Goal: Task Accomplishment & Management: Use online tool/utility

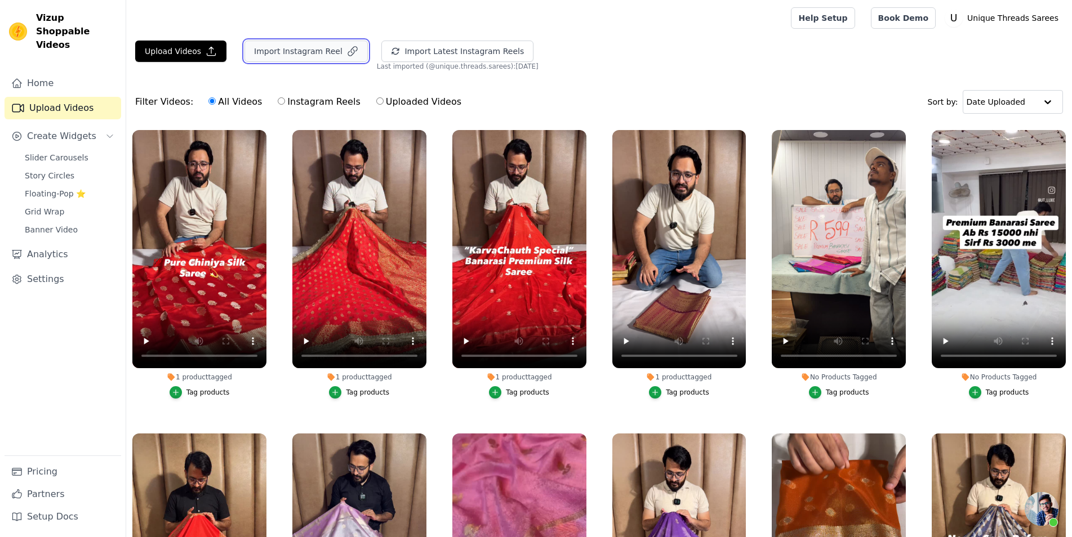
click at [268, 54] on button "Import Instagram Reel" at bounding box center [305, 51] width 123 height 21
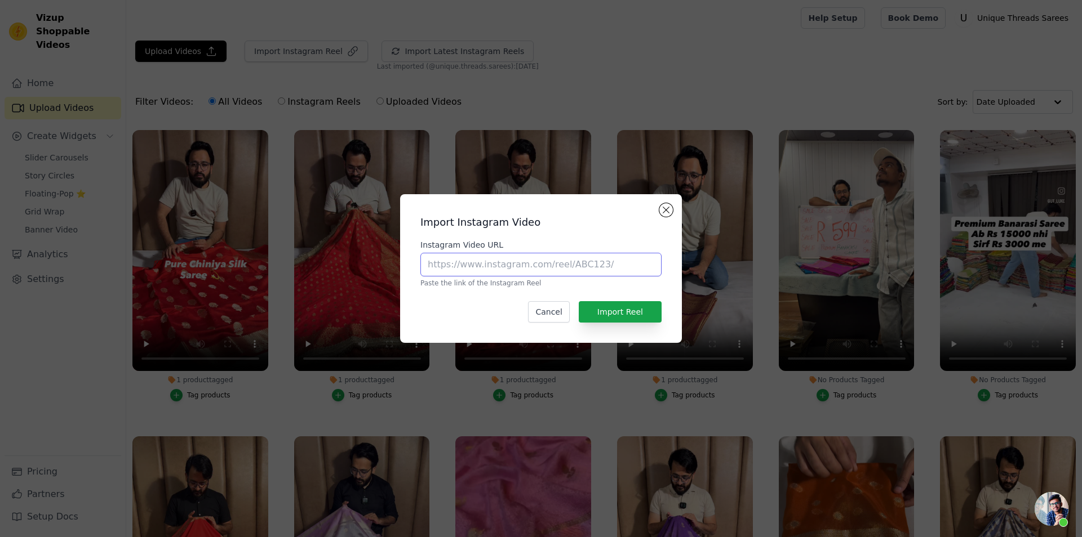
click at [488, 272] on input "Instagram Video URL" at bounding box center [540, 265] width 241 height 24
paste input "[URL][DOMAIN_NAME]"
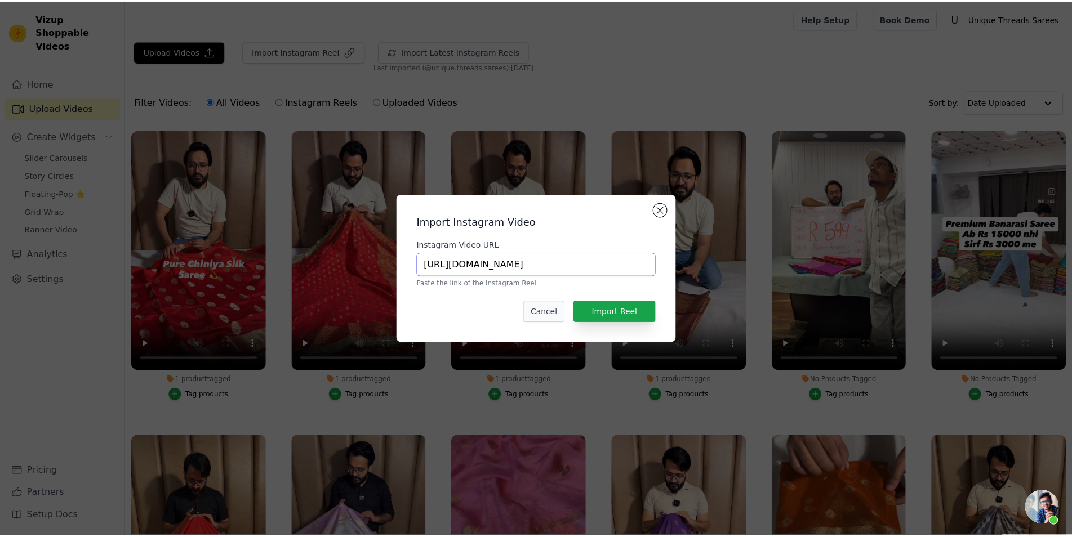
scroll to position [0, 238]
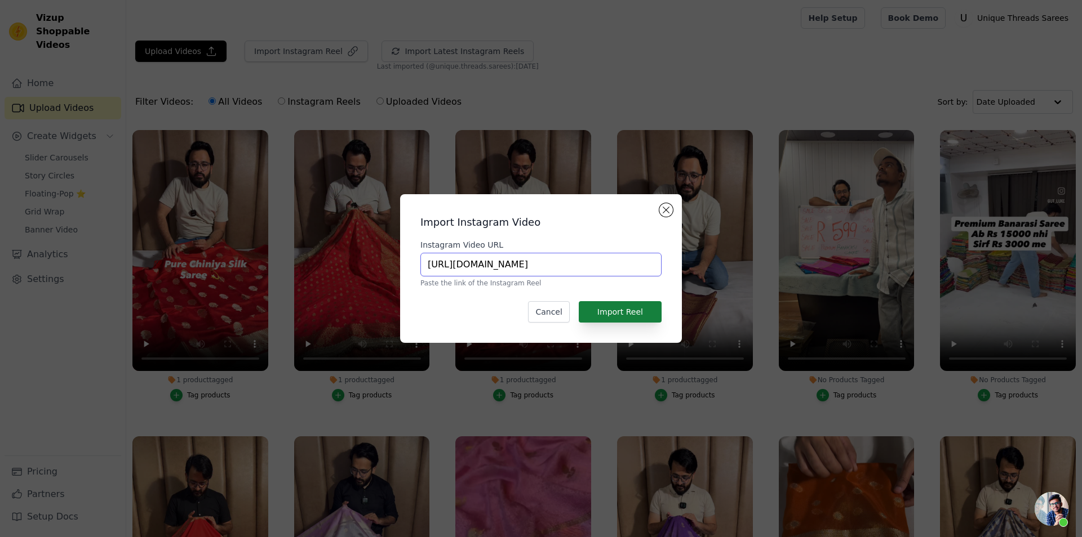
type input "[URL][DOMAIN_NAME]"
click at [601, 316] on button "Import Reel" at bounding box center [620, 311] width 83 height 21
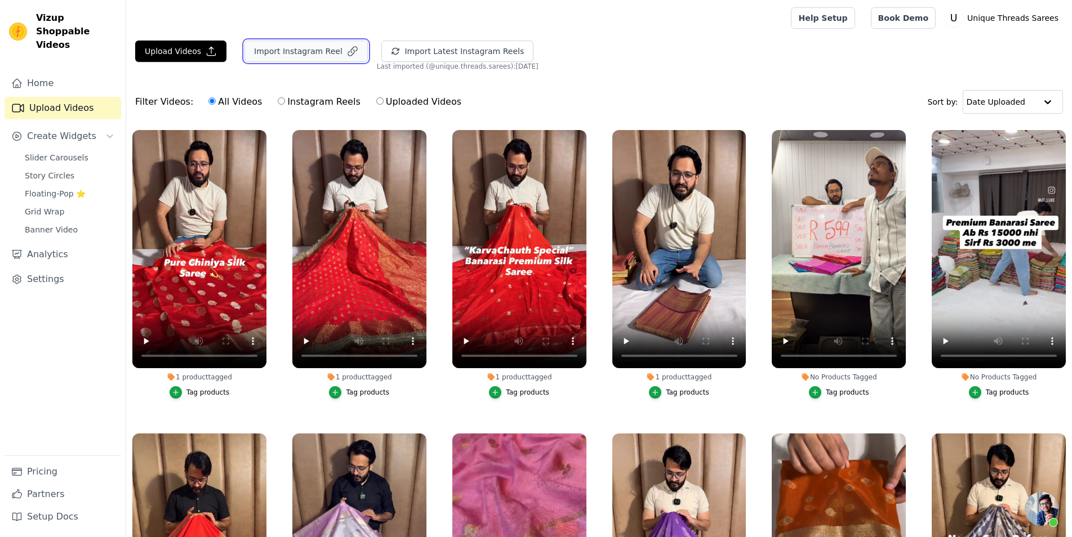
click at [296, 50] on button "Import Instagram Reel" at bounding box center [305, 51] width 123 height 21
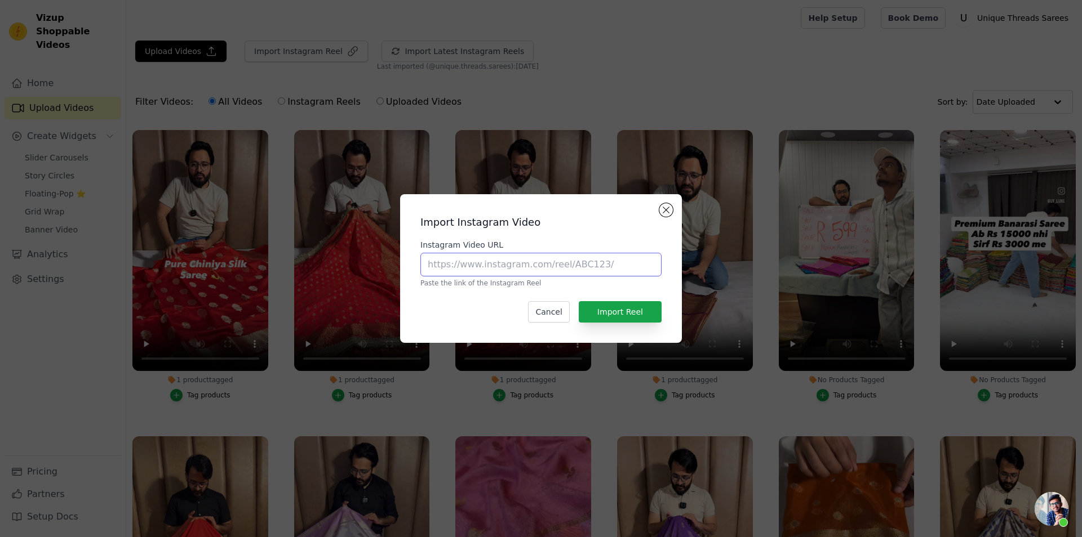
click at [581, 265] on input "Instagram Video URL" at bounding box center [540, 265] width 241 height 24
paste input "[URL][DOMAIN_NAME]"
type input "[URL][DOMAIN_NAME]"
click at [605, 310] on button "Import Reel" at bounding box center [620, 311] width 83 height 21
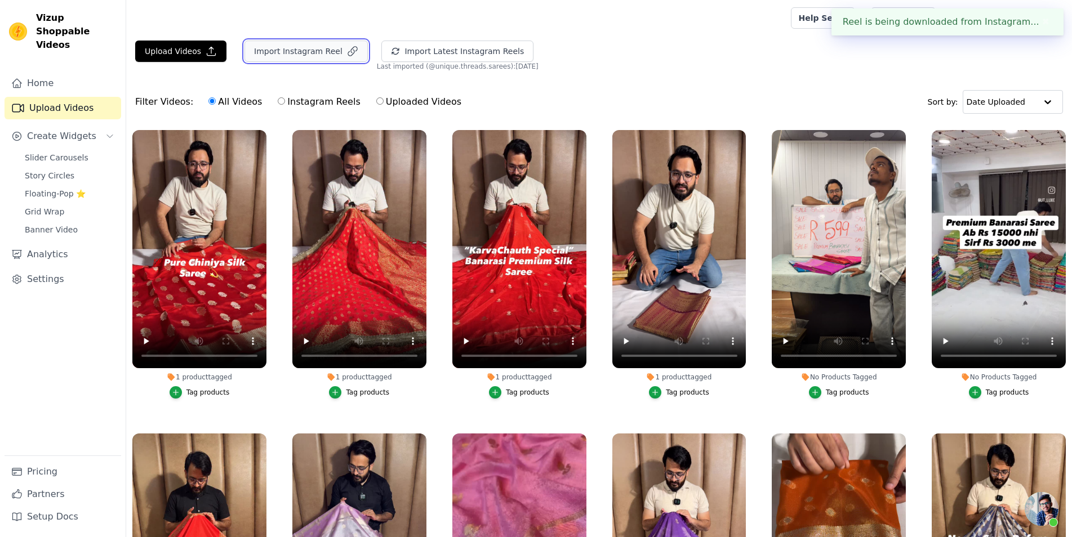
click at [347, 47] on icon "button" at bounding box center [352, 51] width 11 height 11
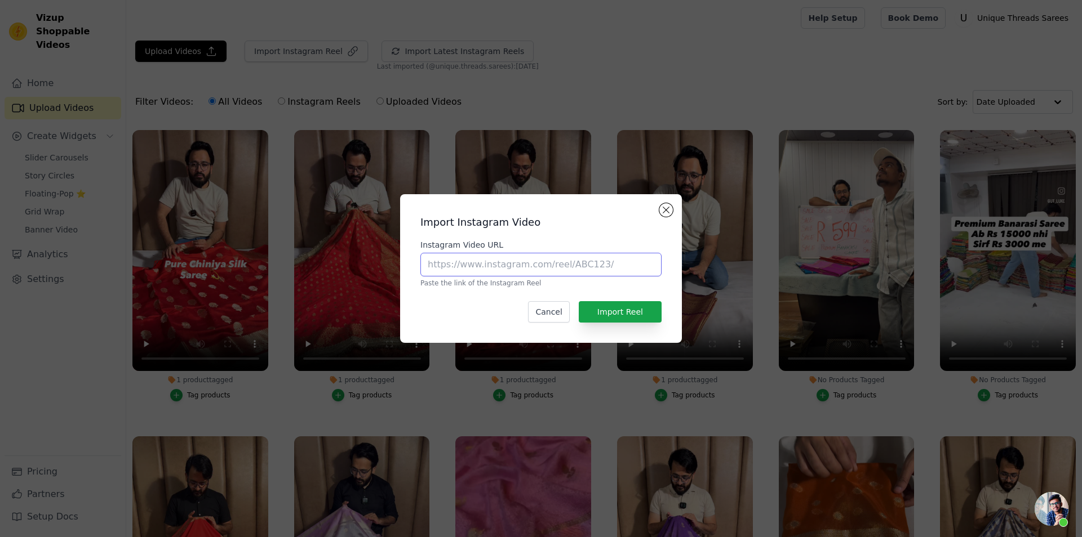
click at [500, 264] on input "Instagram Video URL" at bounding box center [540, 265] width 241 height 24
paste input "[URL][DOMAIN_NAME]"
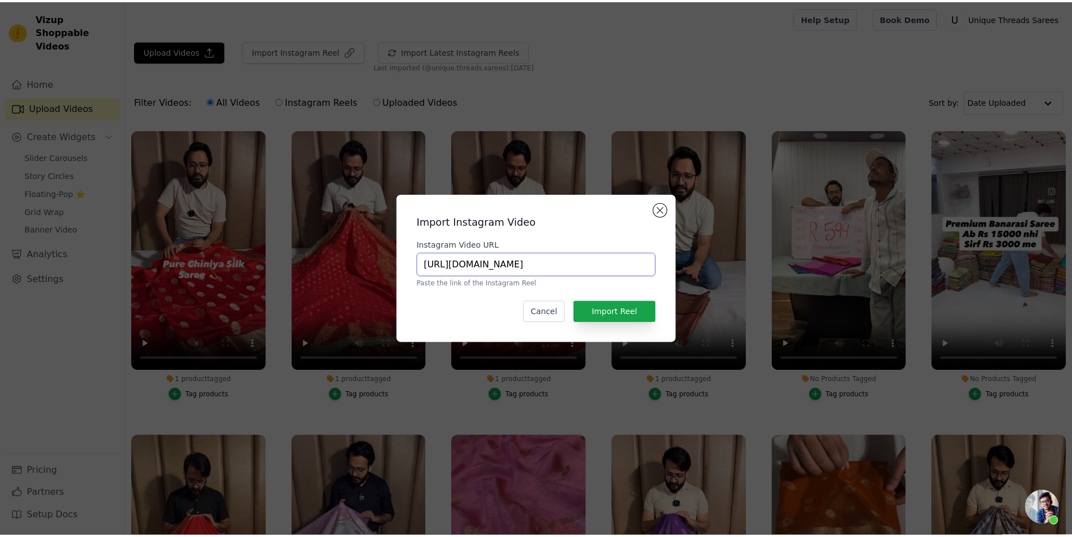
scroll to position [0, 231]
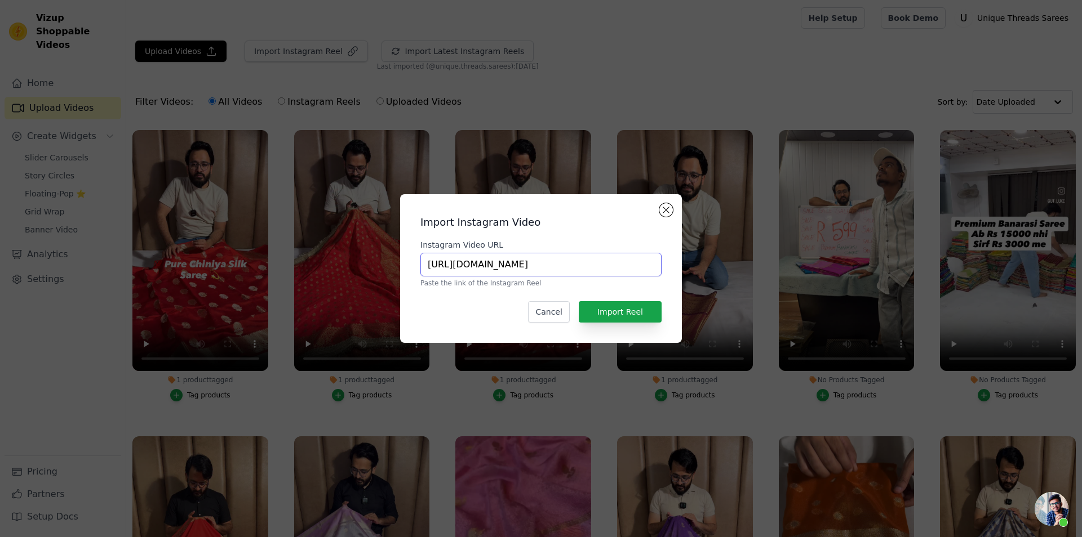
type input "[URL][DOMAIN_NAME]"
click at [620, 321] on button "Import Reel" at bounding box center [620, 311] width 83 height 21
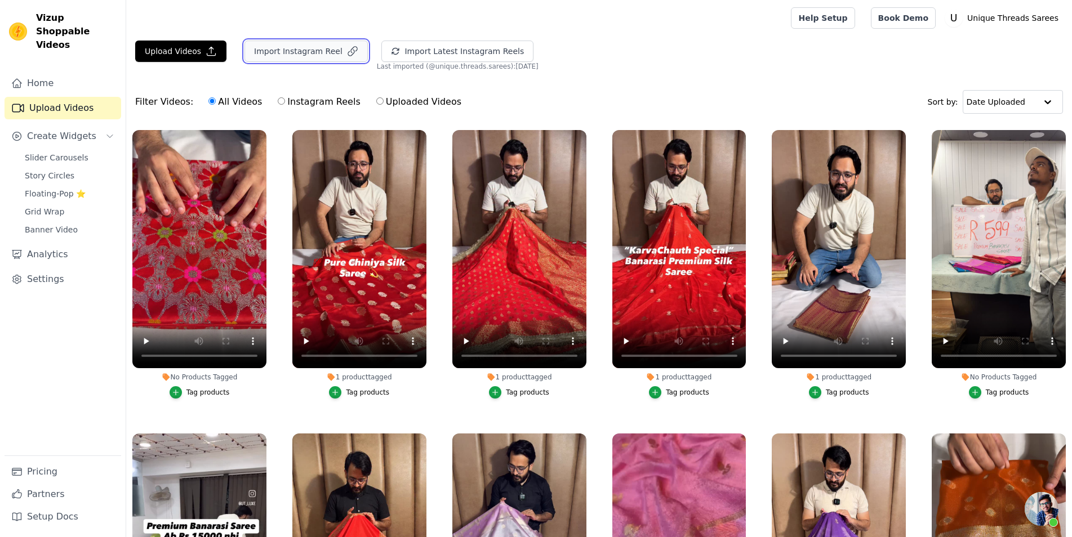
click at [345, 47] on button "Import Instagram Reel" at bounding box center [305, 51] width 123 height 21
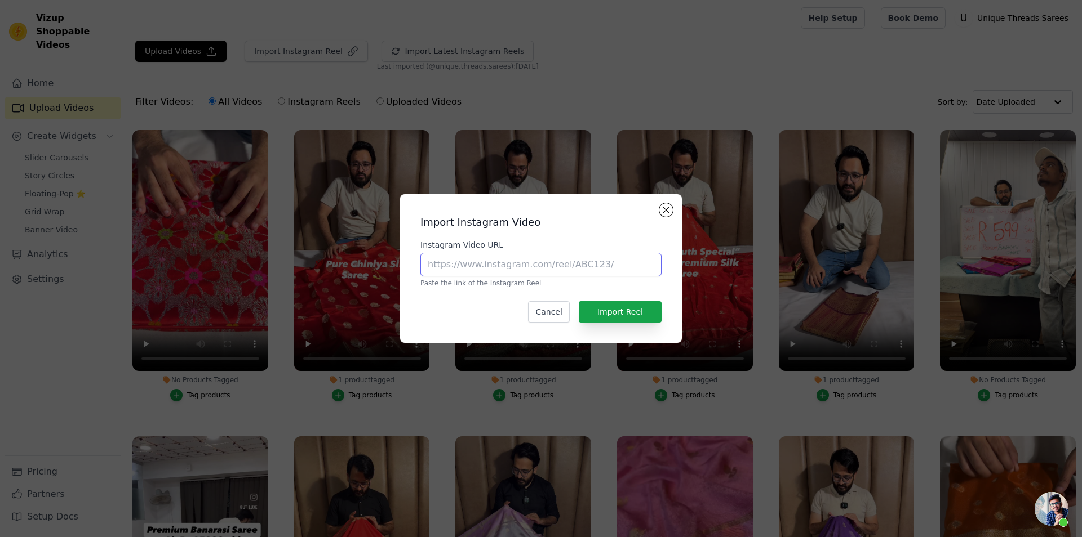
click at [504, 267] on input "Instagram Video URL" at bounding box center [540, 265] width 241 height 24
paste input "[URL][DOMAIN_NAME]"
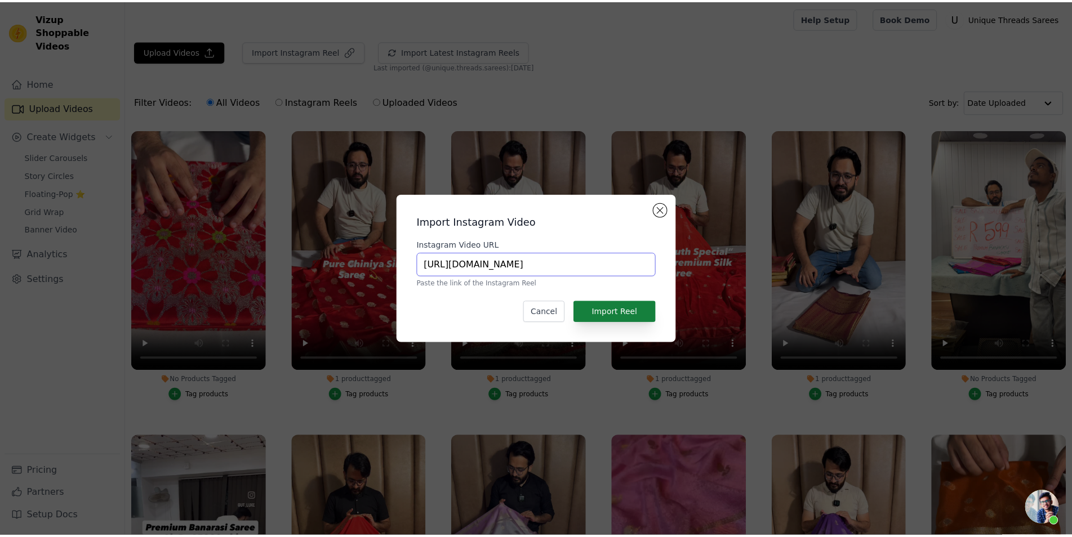
scroll to position [0, 197]
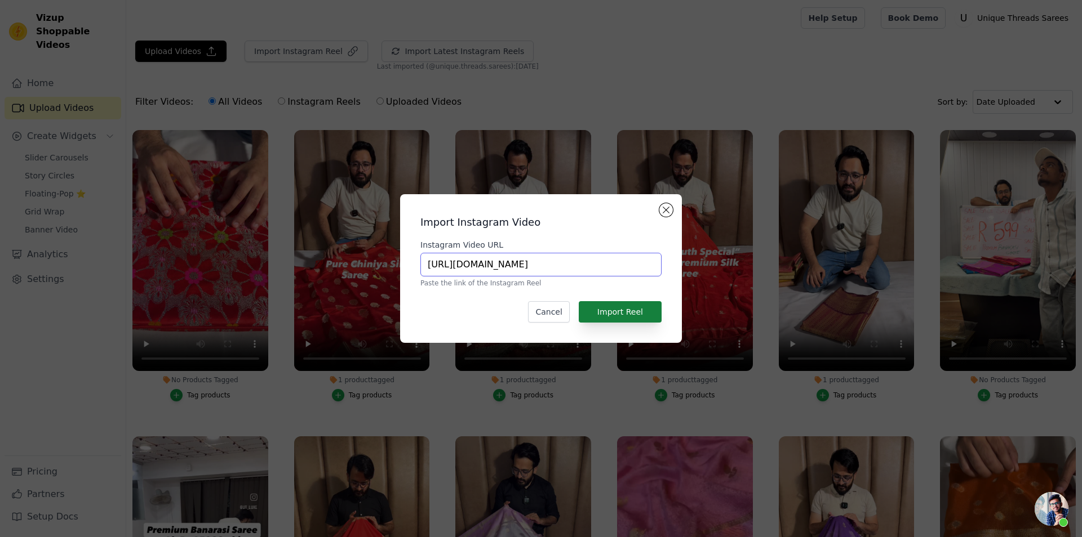
type input "[URL][DOMAIN_NAME]"
click at [617, 308] on button "Import Reel" at bounding box center [620, 311] width 83 height 21
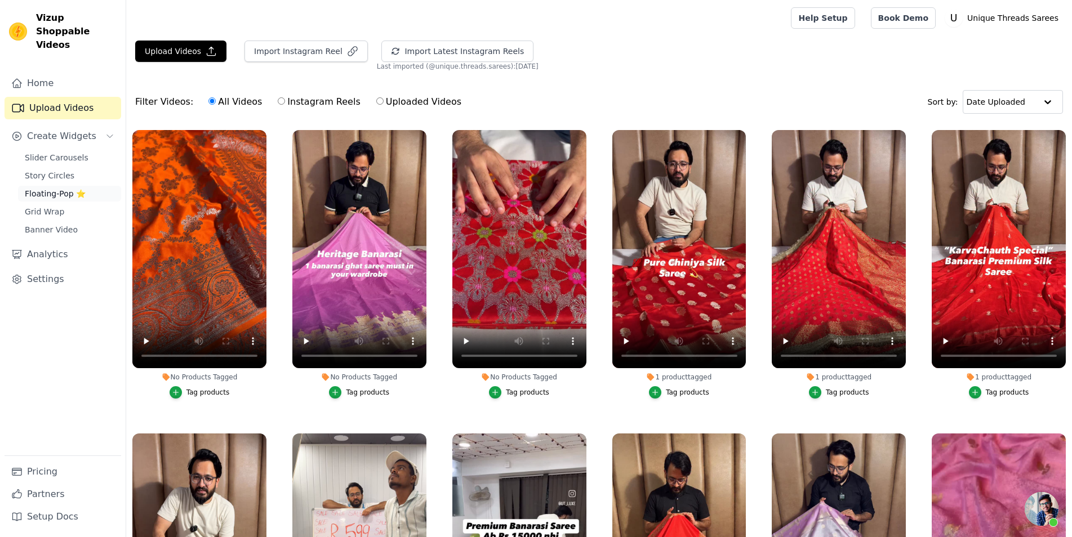
click at [46, 188] on span "Floating-Pop ⭐" at bounding box center [55, 193] width 61 height 11
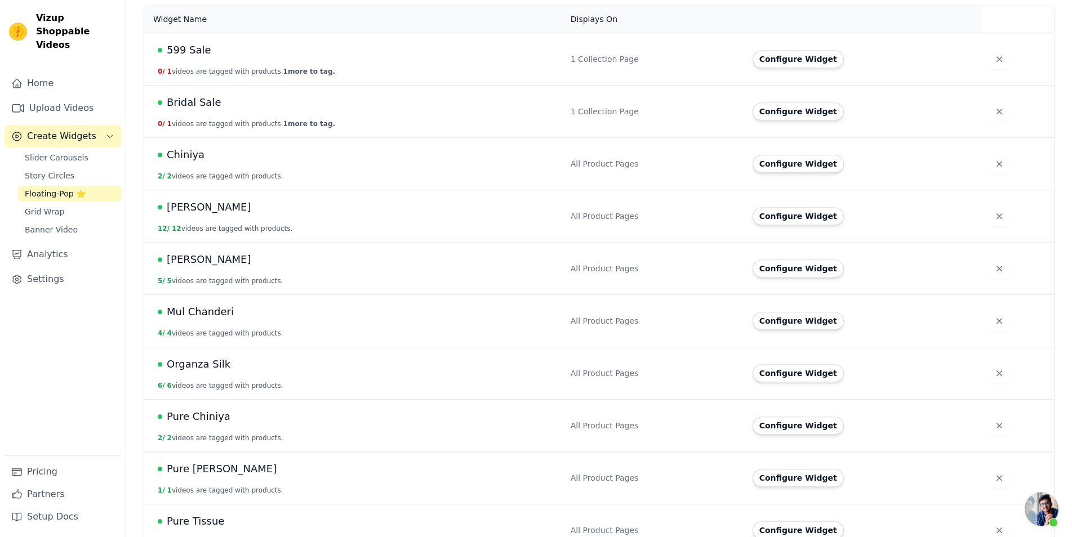
scroll to position [247, 0]
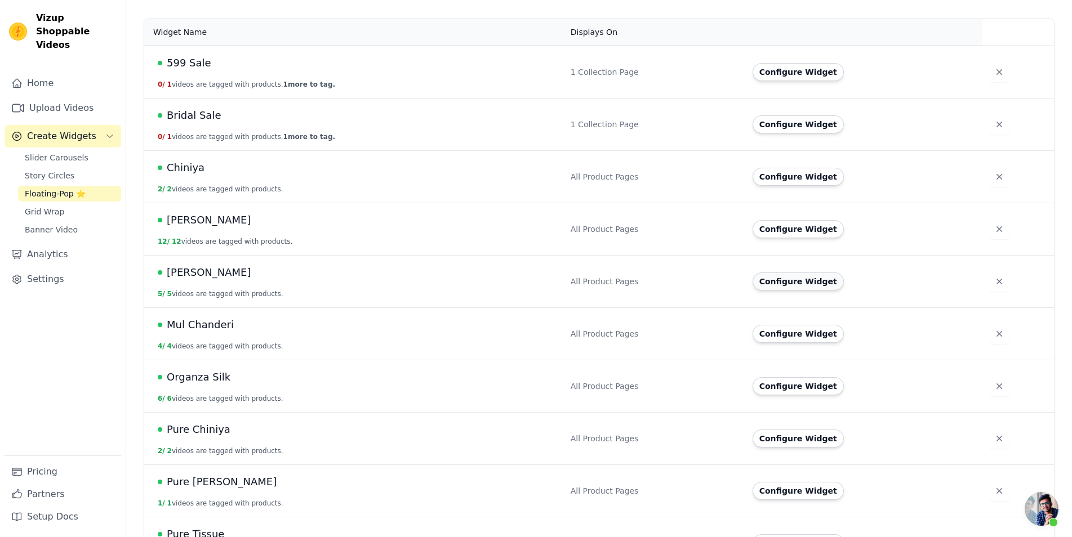
click at [781, 273] on button "Configure Widget" at bounding box center [798, 282] width 91 height 18
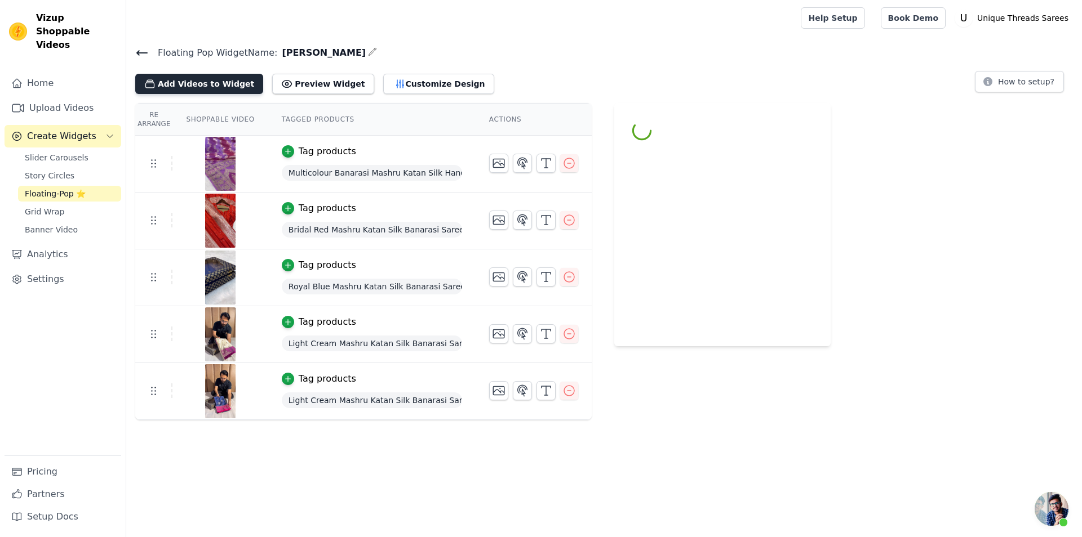
click at [203, 91] on button "Add Videos to Widget" at bounding box center [199, 84] width 128 height 20
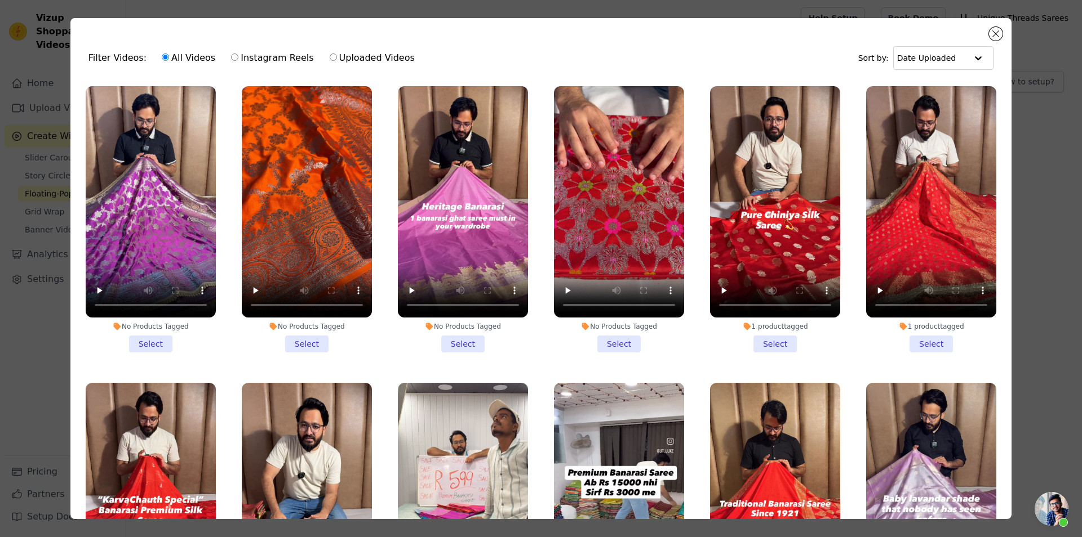
click at [612, 343] on li "No Products Tagged Select" at bounding box center [619, 219] width 130 height 266
click at [0, 0] on input "No Products Tagged Select" at bounding box center [0, 0] width 0 height 0
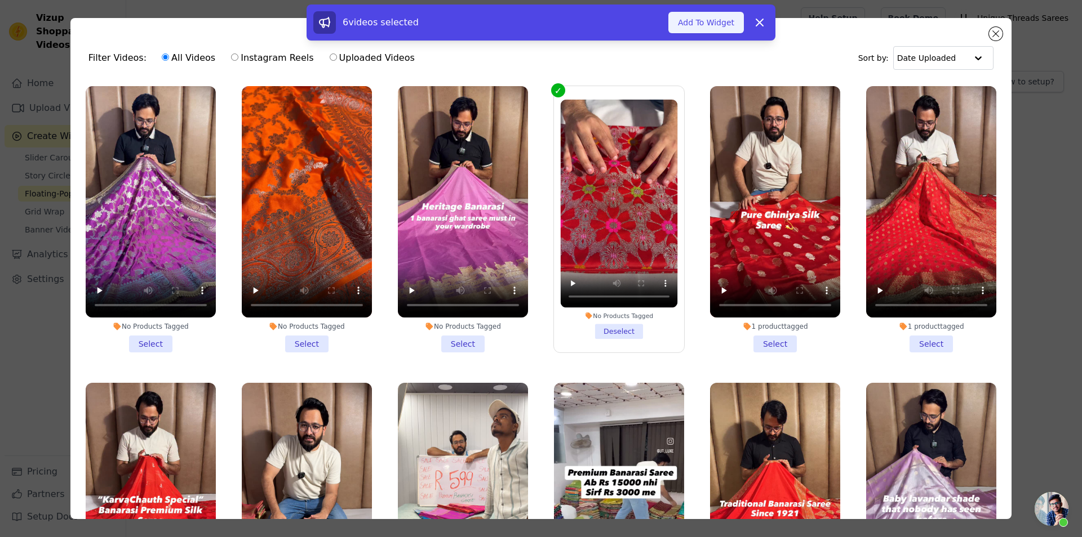
click at [719, 22] on button "Add To Widget" at bounding box center [705, 22] width 75 height 21
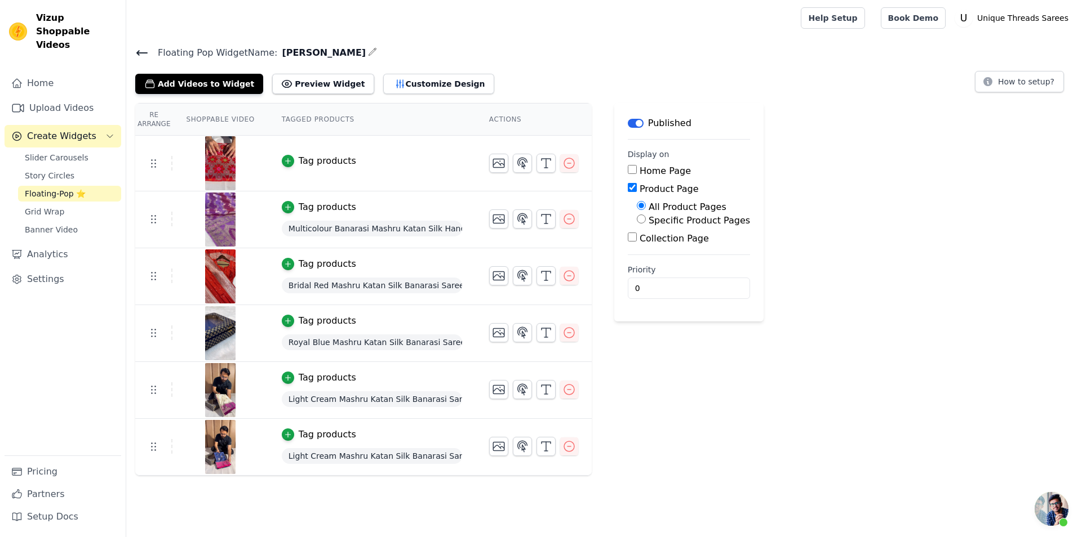
click at [304, 162] on div "Tag products" at bounding box center [327, 161] width 57 height 14
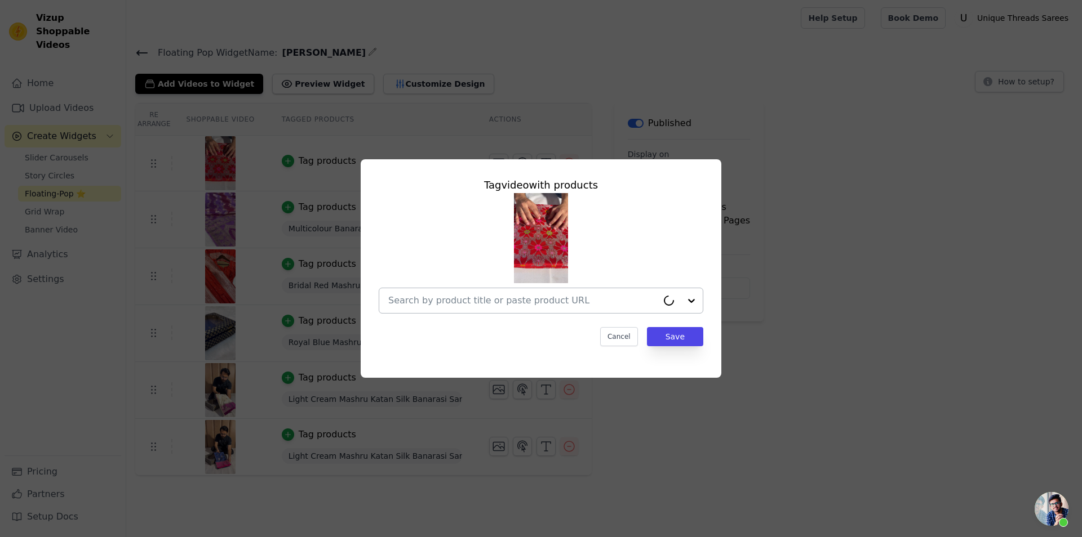
click at [510, 299] on input "text" at bounding box center [522, 301] width 269 height 14
paste input "[URL][DOMAIN_NAME][PERSON_NAME]"
type input "[URL][DOMAIN_NAME][PERSON_NAME]"
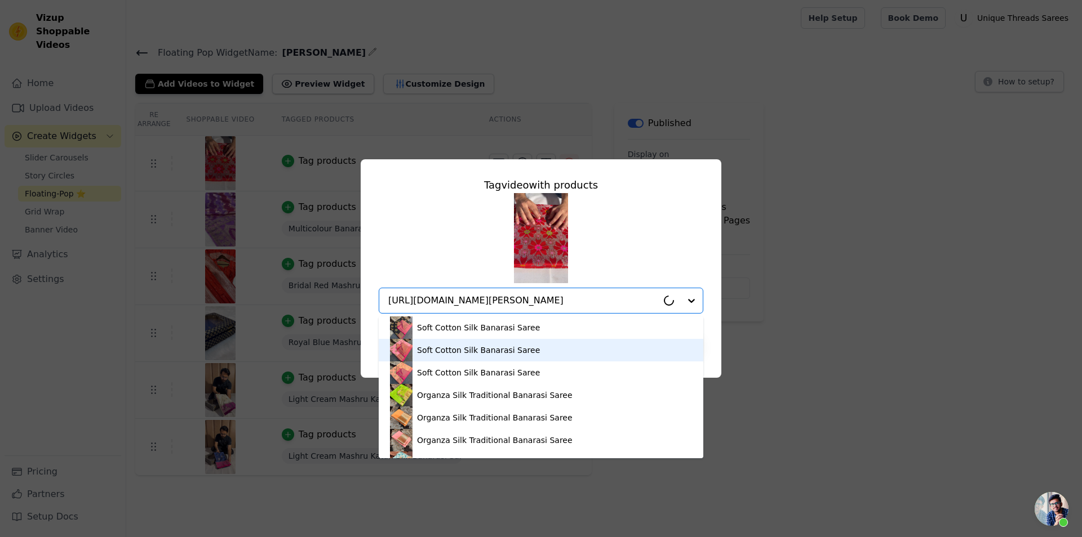
scroll to position [0, 182]
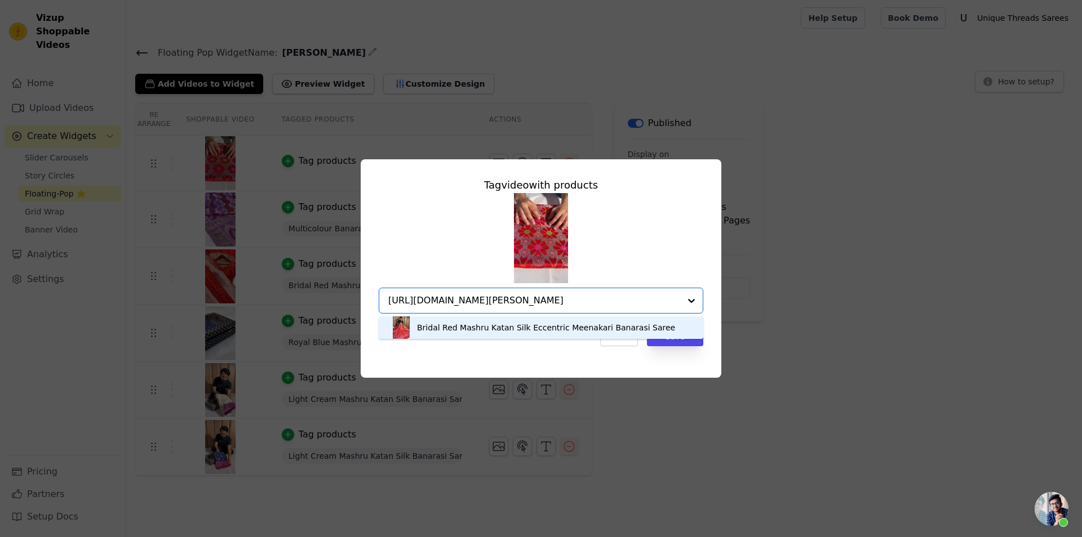
click at [473, 328] on div "Bridal Red Mashru Katan Silk Eccentric Meenakari Banarasi Saree" at bounding box center [546, 327] width 258 height 11
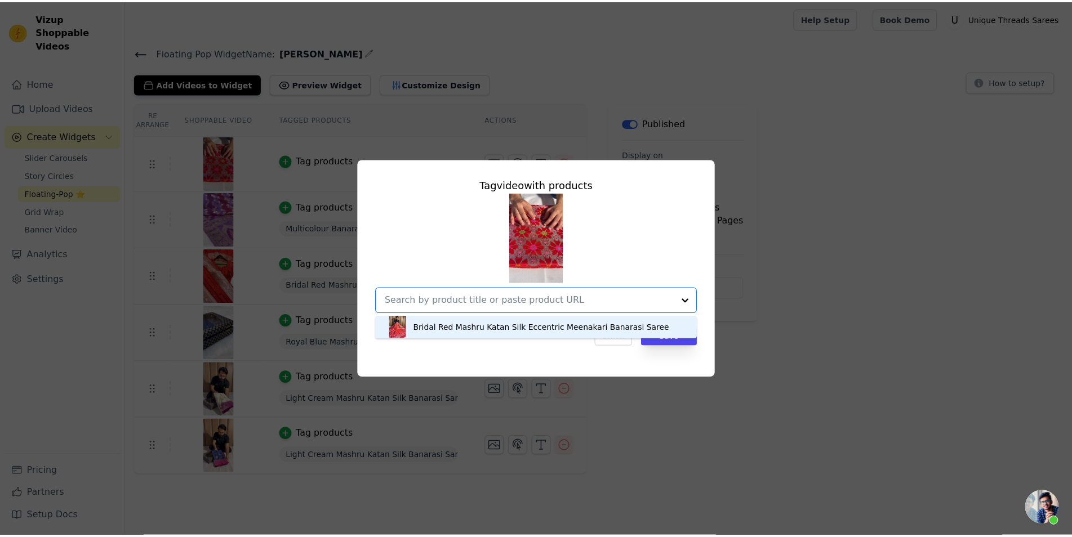
scroll to position [0, 0]
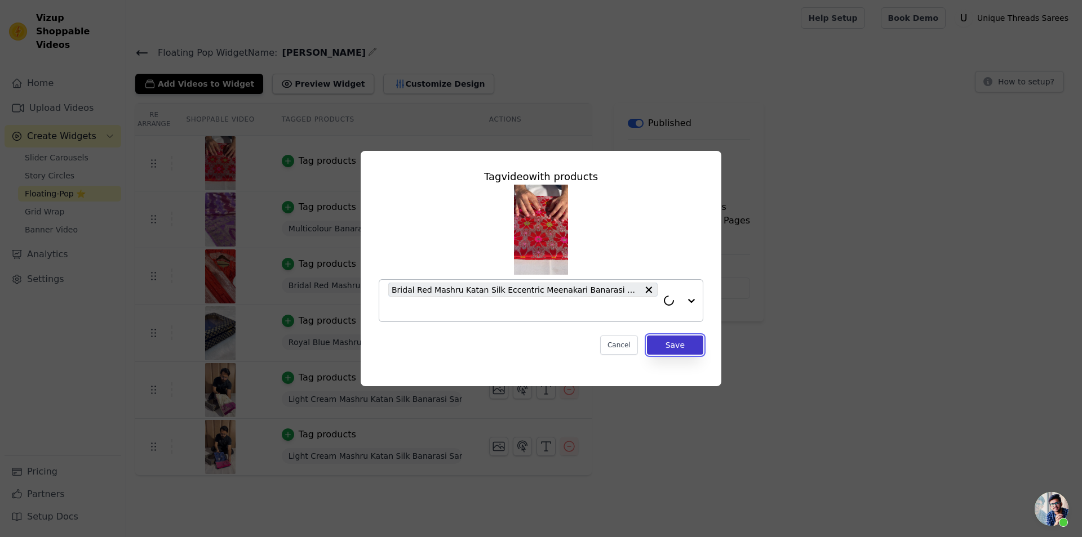
click at [677, 343] on button "Save" at bounding box center [675, 345] width 56 height 19
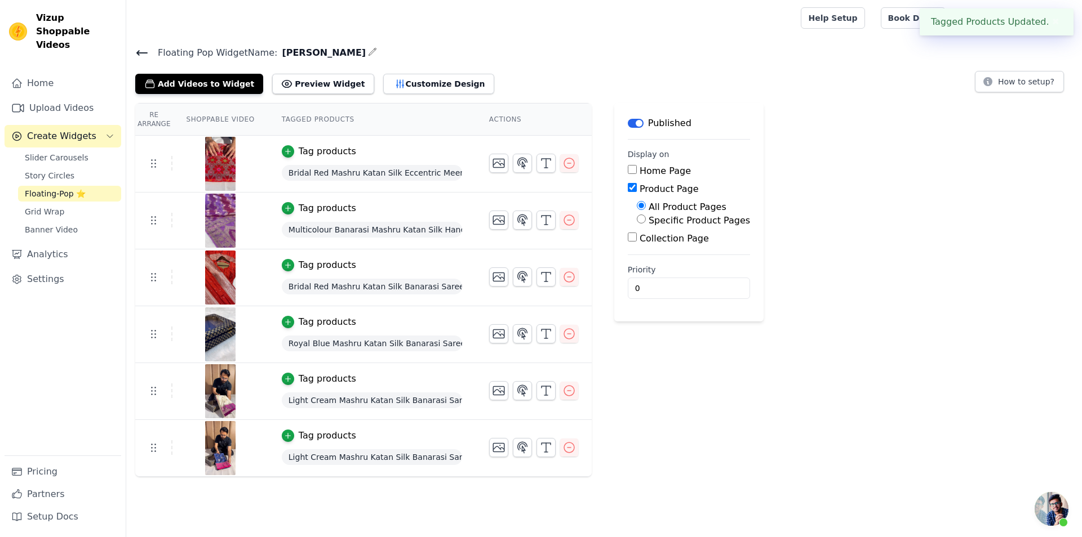
click at [143, 49] on icon at bounding box center [142, 53] width 14 height 14
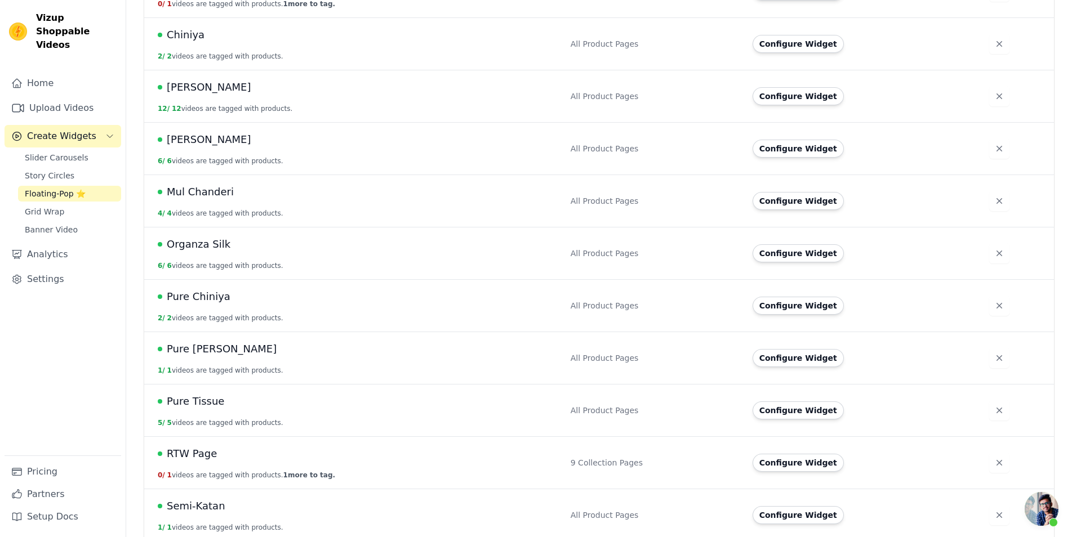
scroll to position [535, 0]
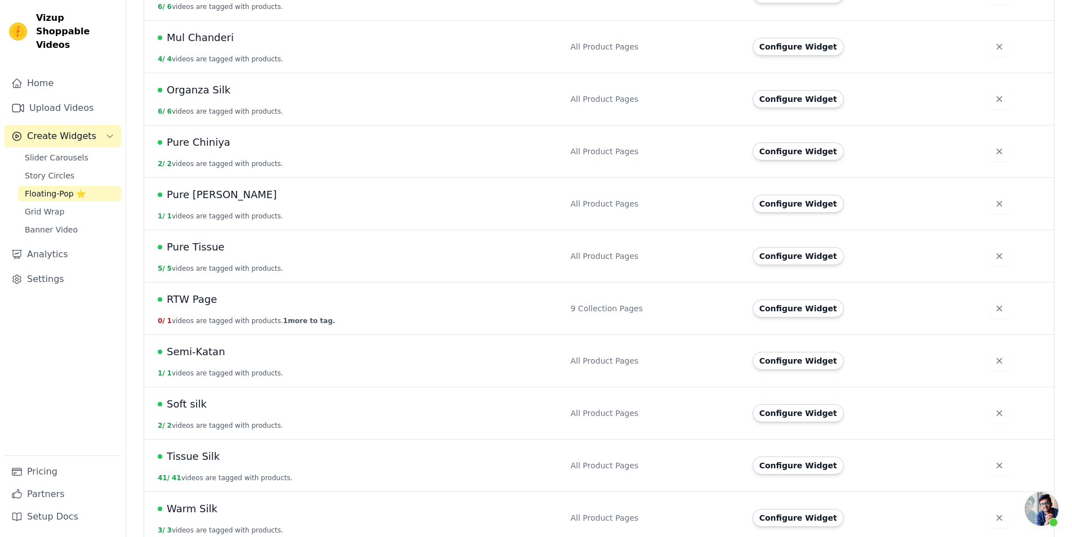
click at [986, 210] on td at bounding box center [1018, 203] width 72 height 52
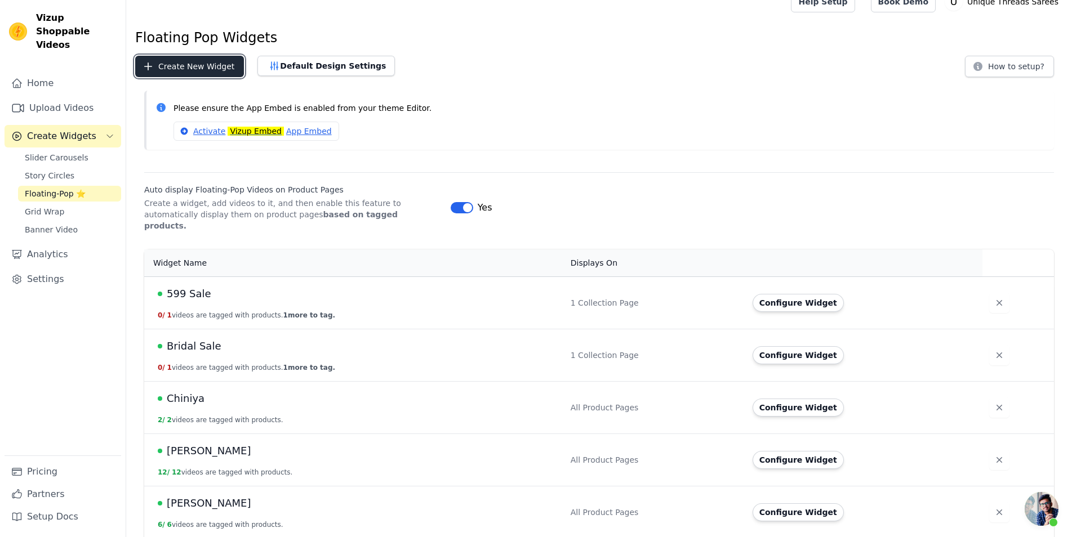
click at [203, 66] on button "Create New Widget" at bounding box center [189, 66] width 109 height 21
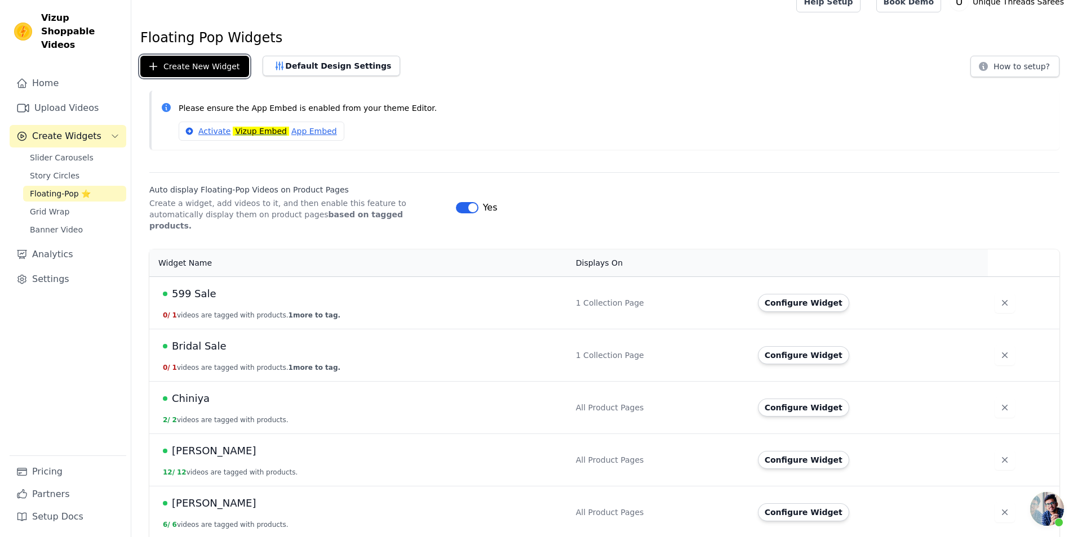
scroll to position [0, 0]
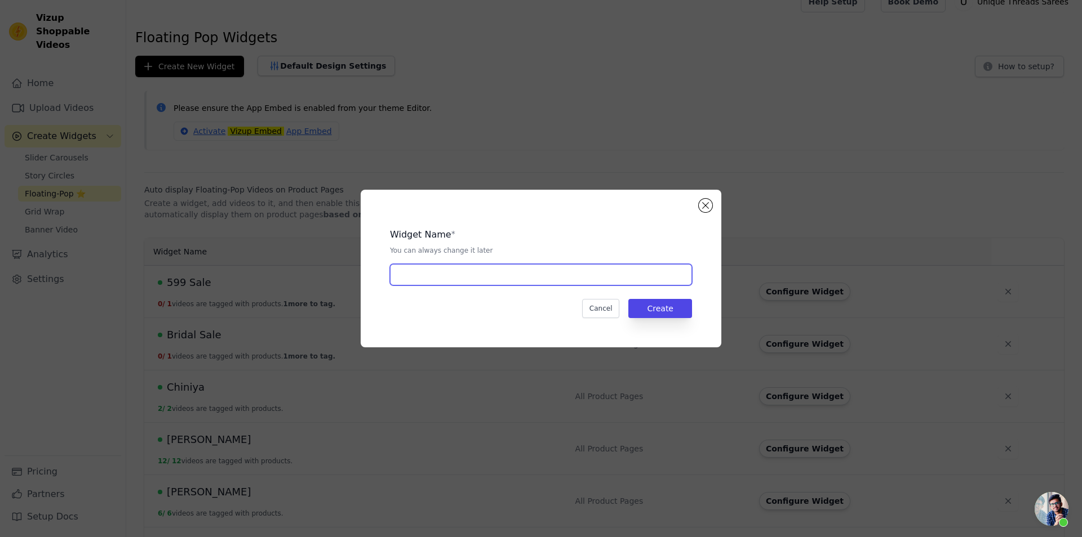
click at [469, 277] on input "text" at bounding box center [541, 274] width 302 height 21
type input "Satin Silk"
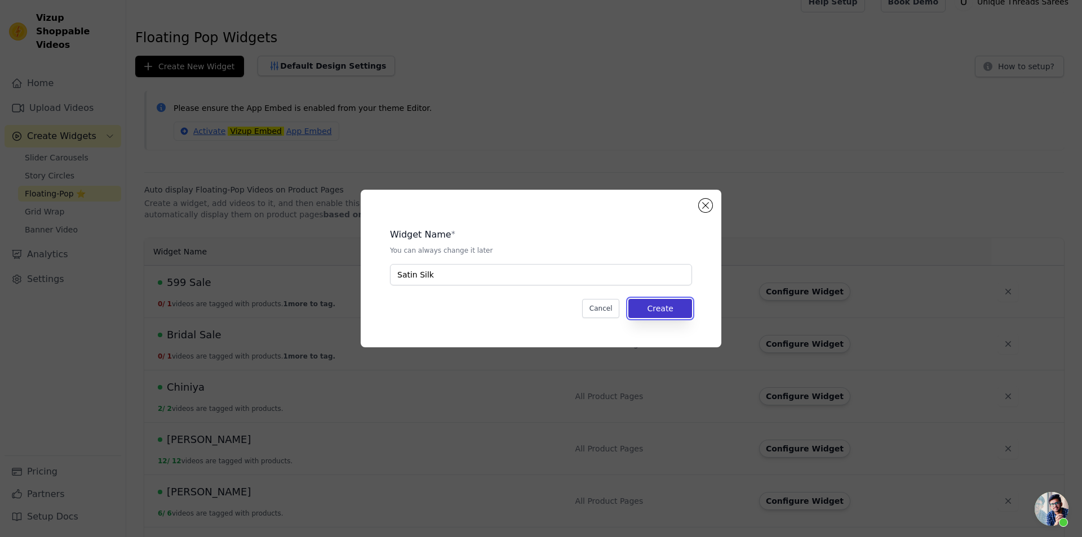
click at [652, 305] on button "Create" at bounding box center [660, 308] width 64 height 19
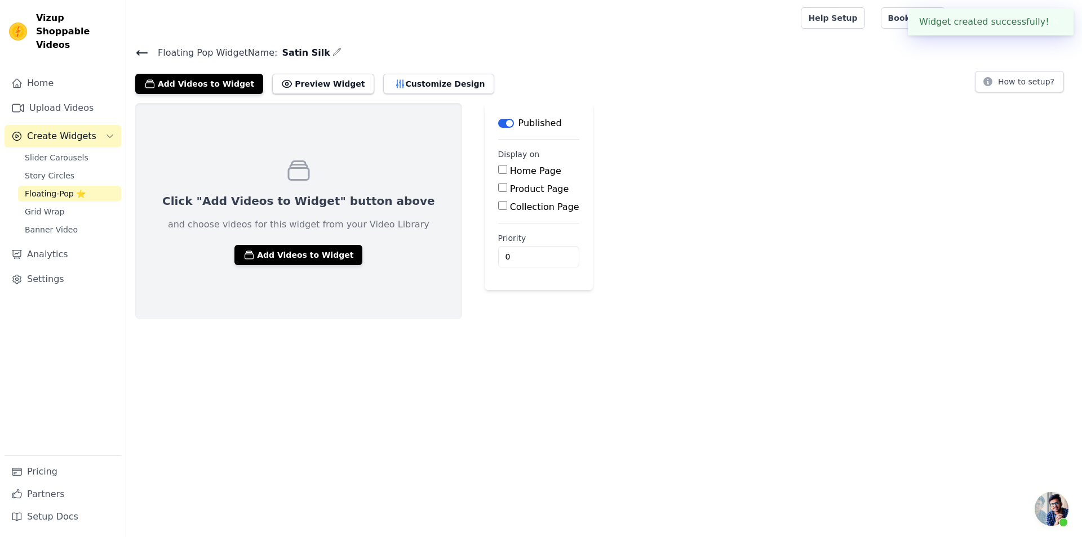
click at [498, 194] on div "Product Page" at bounding box center [538, 190] width 81 height 14
click at [498, 189] on input "Product Page" at bounding box center [502, 187] width 9 height 9
checkbox input "true"
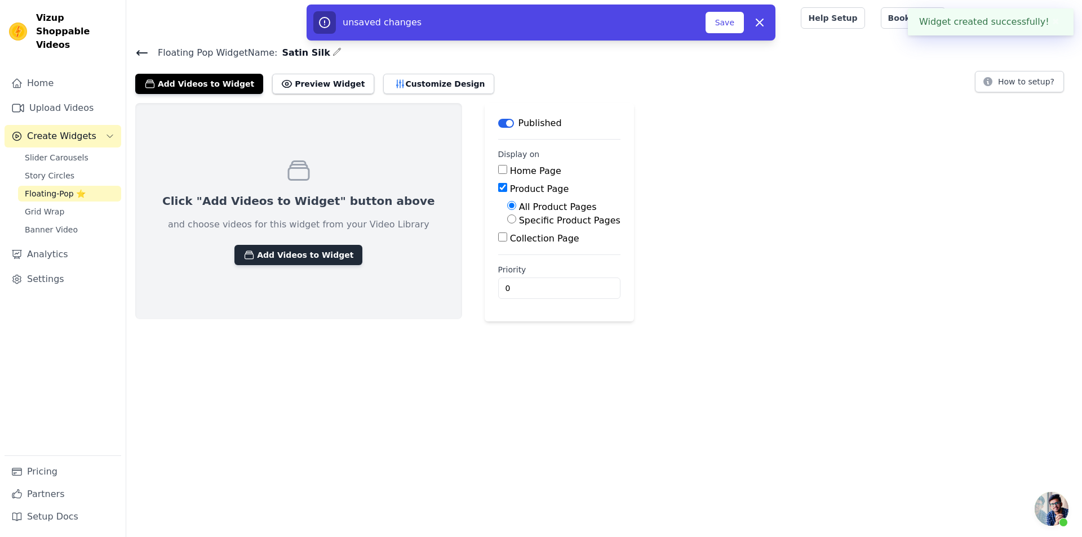
click at [260, 248] on button "Add Videos to Widget" at bounding box center [298, 255] width 128 height 20
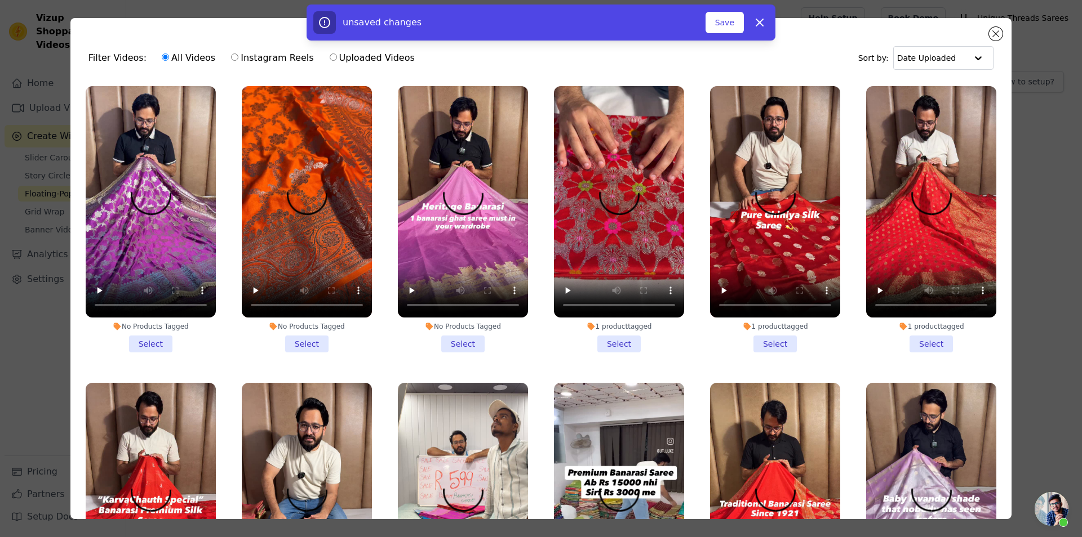
click at [303, 343] on li "No Products Tagged Select" at bounding box center [307, 219] width 130 height 266
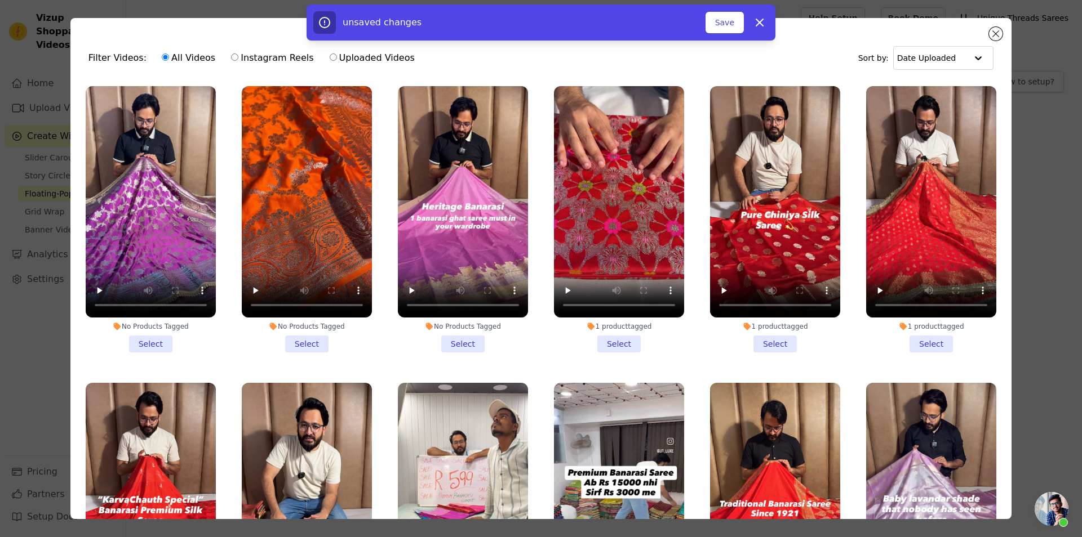
click at [0, 0] on input "No Products Tagged Select" at bounding box center [0, 0] width 0 height 0
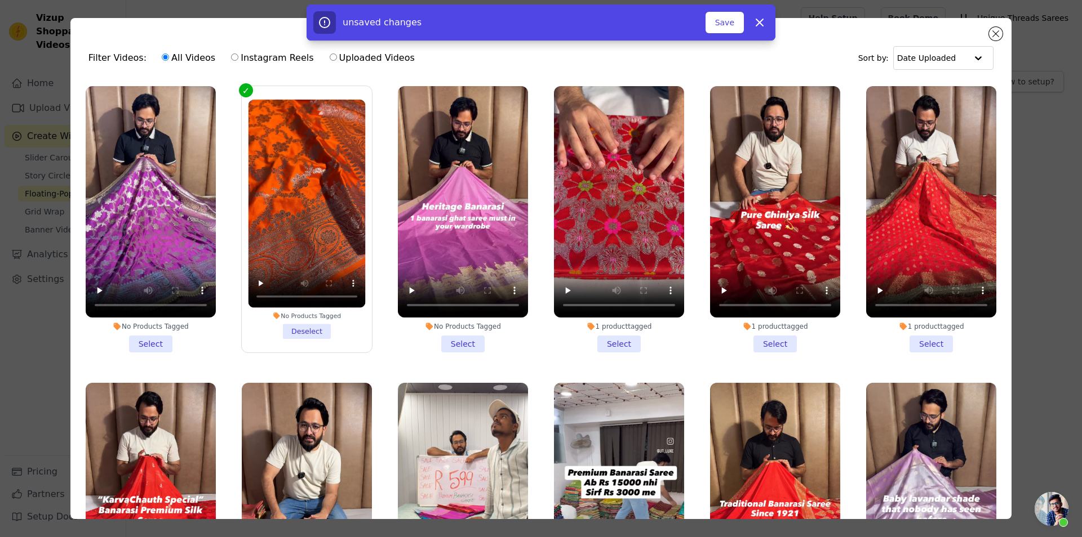
click at [145, 344] on li "No Products Tagged Select" at bounding box center [151, 219] width 130 height 266
click at [0, 0] on input "No Products Tagged Select" at bounding box center [0, 0] width 0 height 0
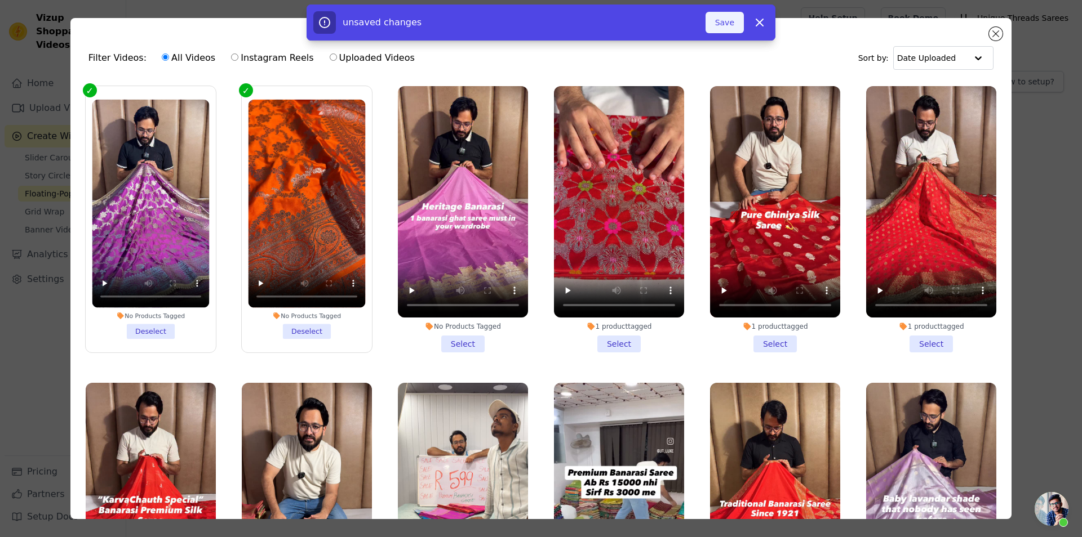
click at [720, 23] on button "Save" at bounding box center [724, 22] width 38 height 21
click at [691, 26] on button "Add To Widget" at bounding box center [705, 22] width 75 height 21
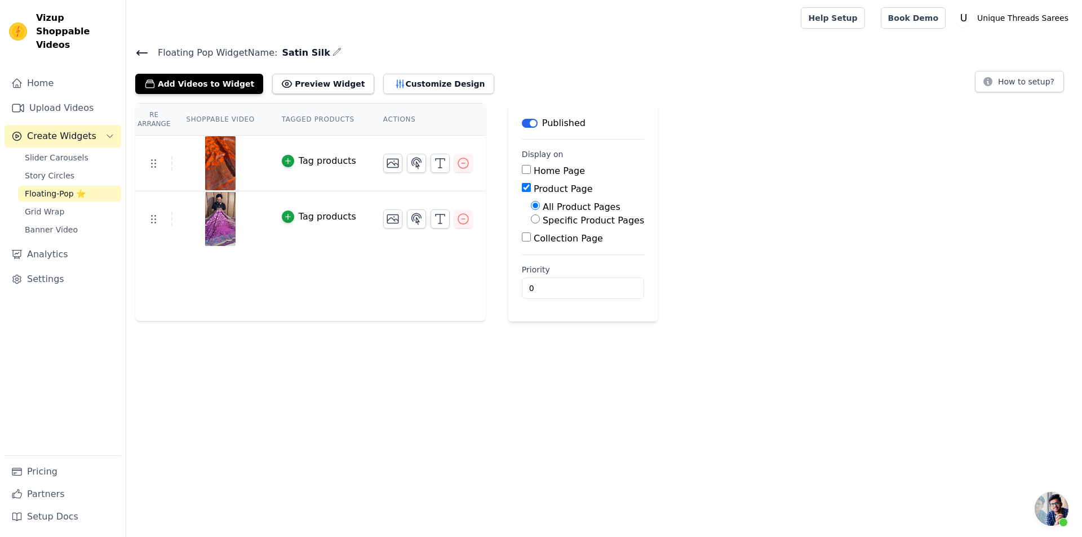
click at [296, 168] on td "Tag products" at bounding box center [318, 164] width 101 height 56
click at [299, 160] on div "Tag products" at bounding box center [327, 161] width 57 height 14
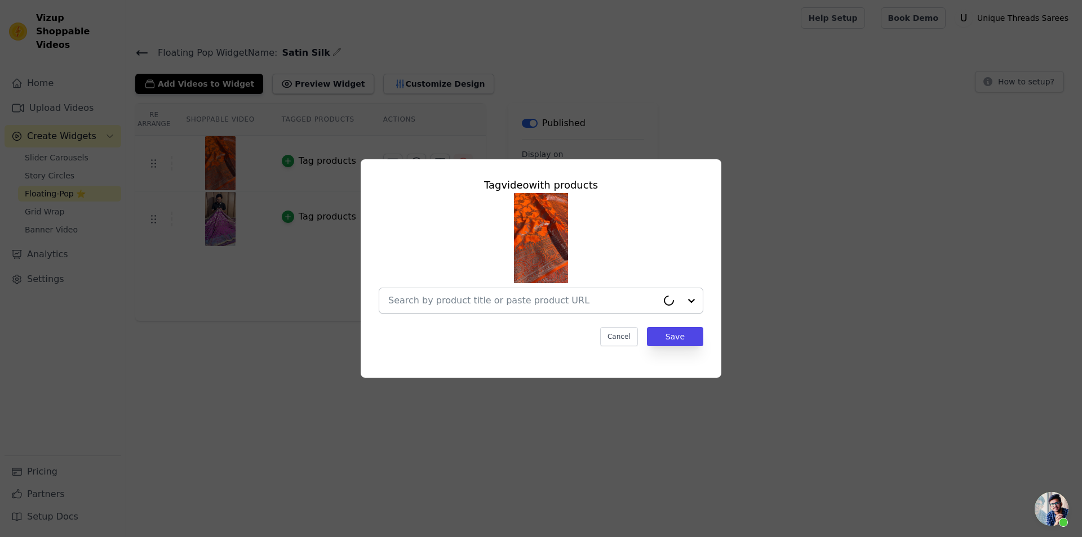
click at [531, 309] on div at bounding box center [522, 300] width 269 height 25
paste input "[URL][DOMAIN_NAME]"
type input "[URL][DOMAIN_NAME]"
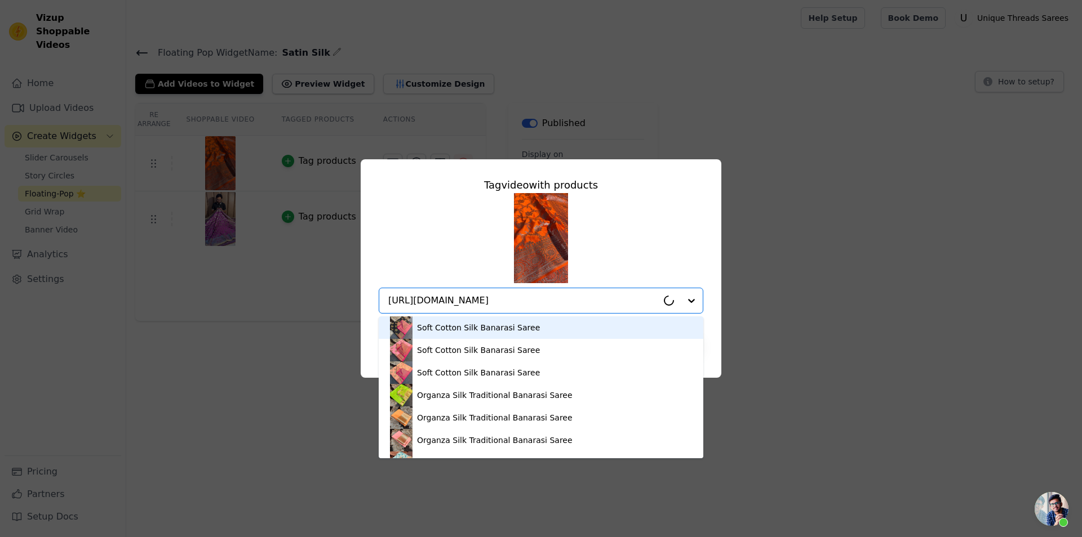
scroll to position [0, 103]
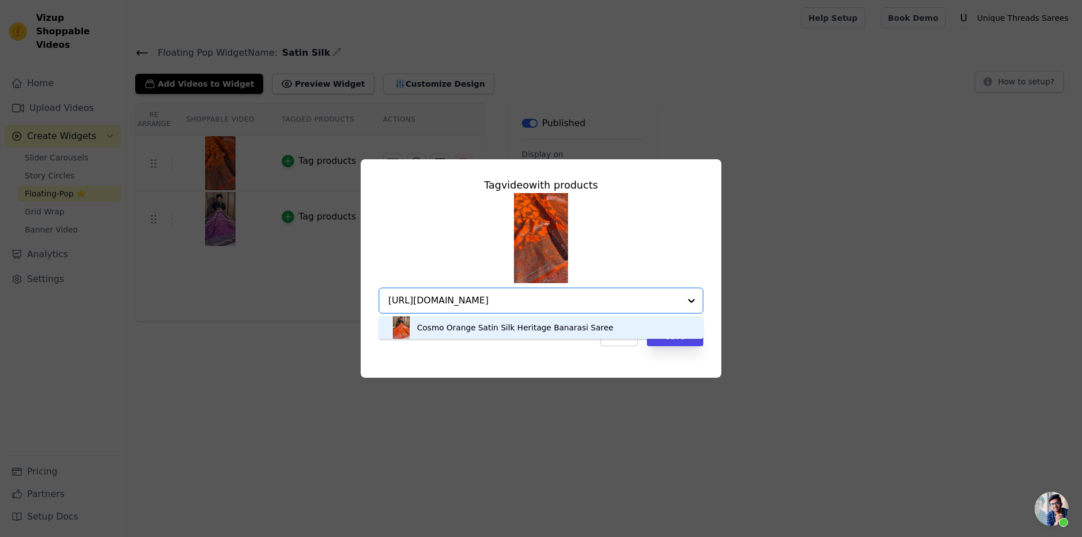
click at [510, 325] on div "Cosmo Orange Satin Silk Heritage Banarasi Saree" at bounding box center [515, 327] width 196 height 11
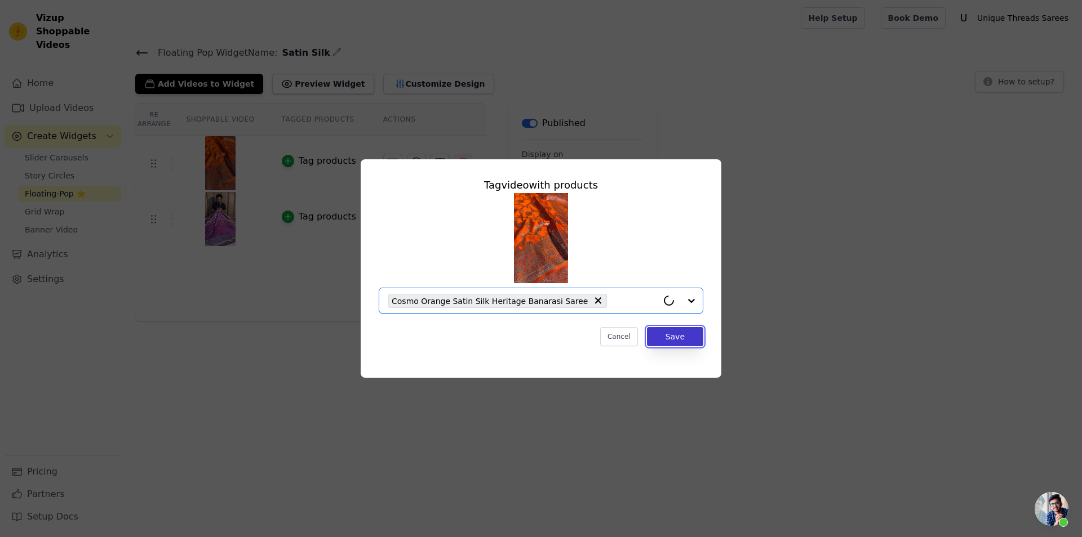
click at [672, 334] on button "Save" at bounding box center [675, 336] width 56 height 19
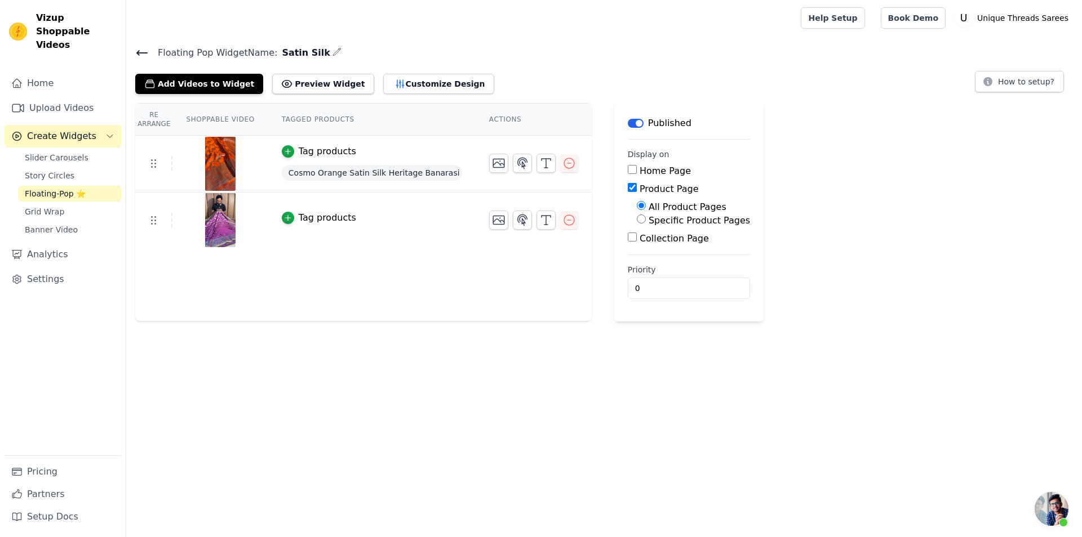
click at [299, 213] on div "Tag products" at bounding box center [327, 218] width 57 height 14
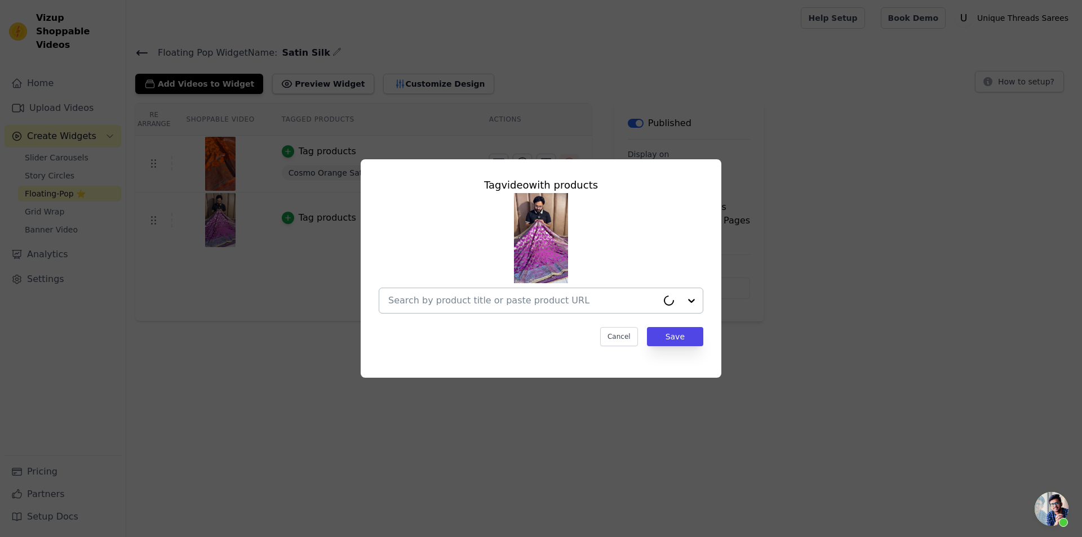
click at [465, 304] on input "text" at bounding box center [522, 301] width 269 height 14
paste input "[URL][DOMAIN_NAME]"
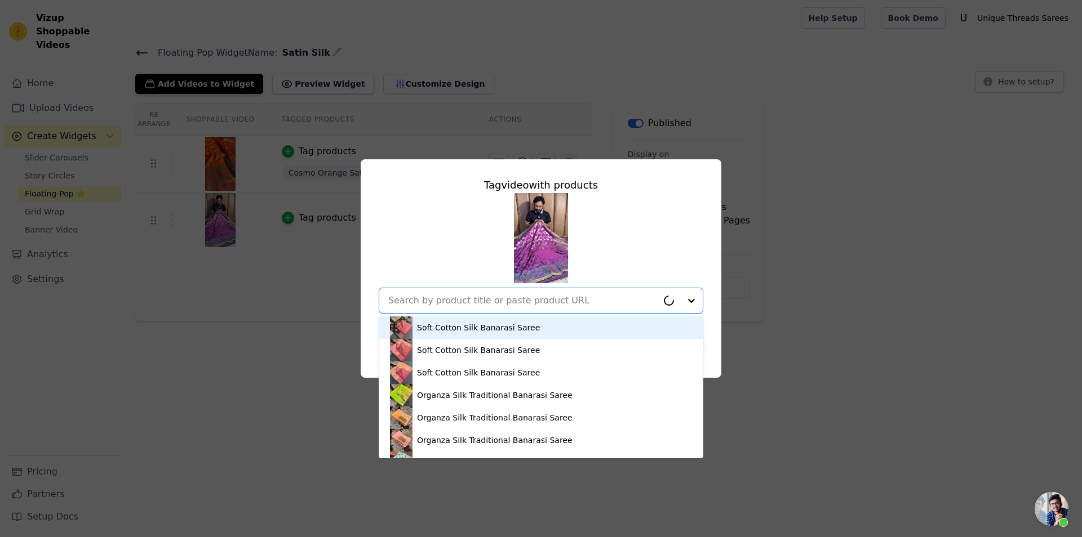
type input "[URL][DOMAIN_NAME]"
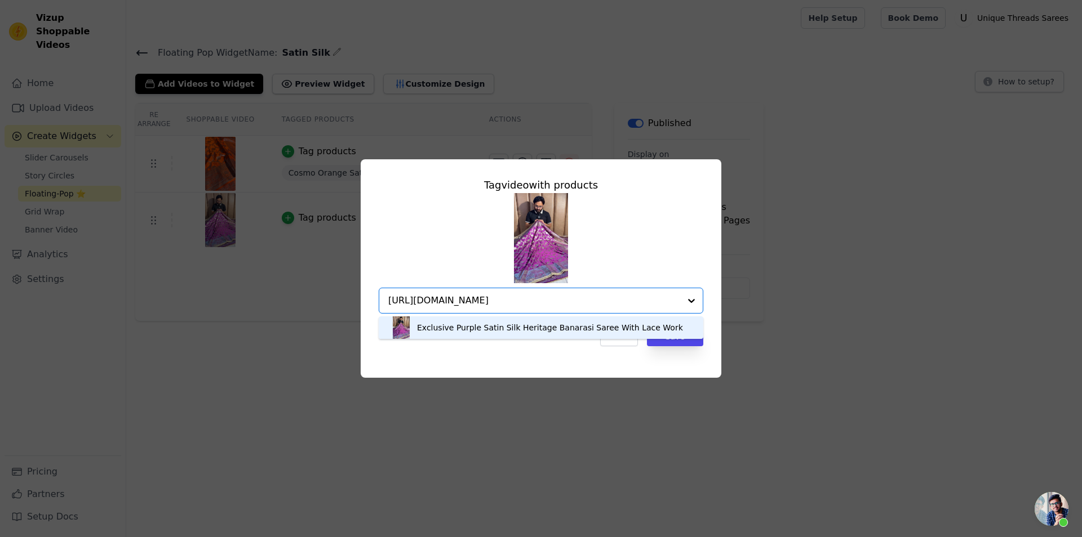
click at [473, 336] on div "Exclusive Purple Satin Silk Heritage Banarasi Saree With Lace Work" at bounding box center [541, 328] width 302 height 23
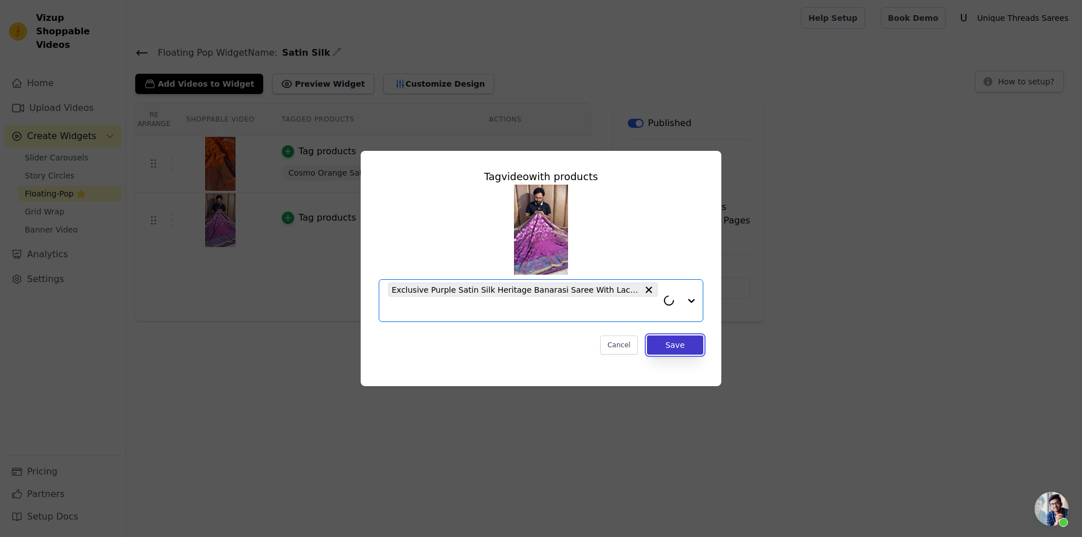
click at [668, 347] on button "Save" at bounding box center [675, 345] width 56 height 19
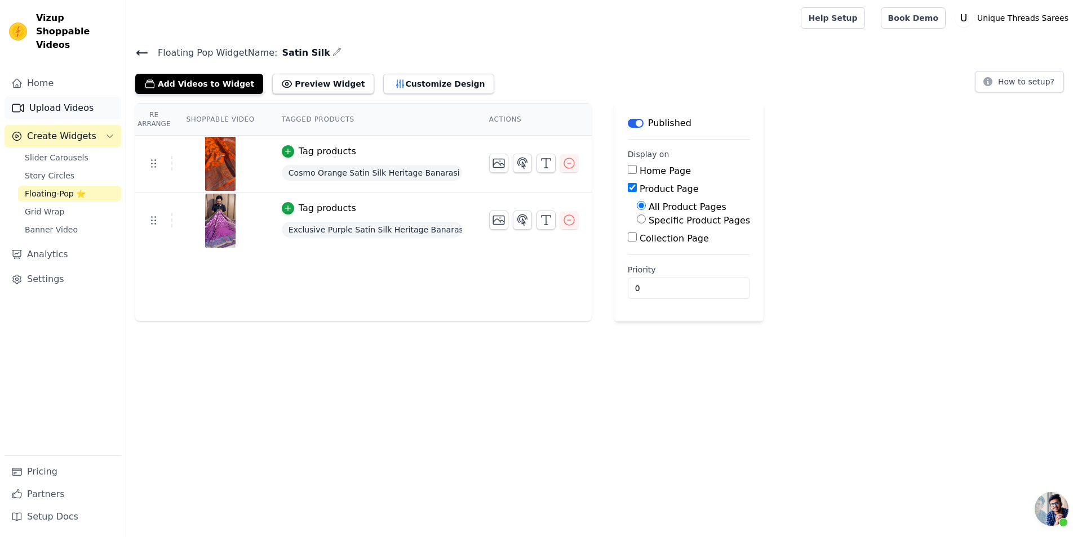
click at [70, 97] on link "Upload Videos" at bounding box center [63, 108] width 117 height 23
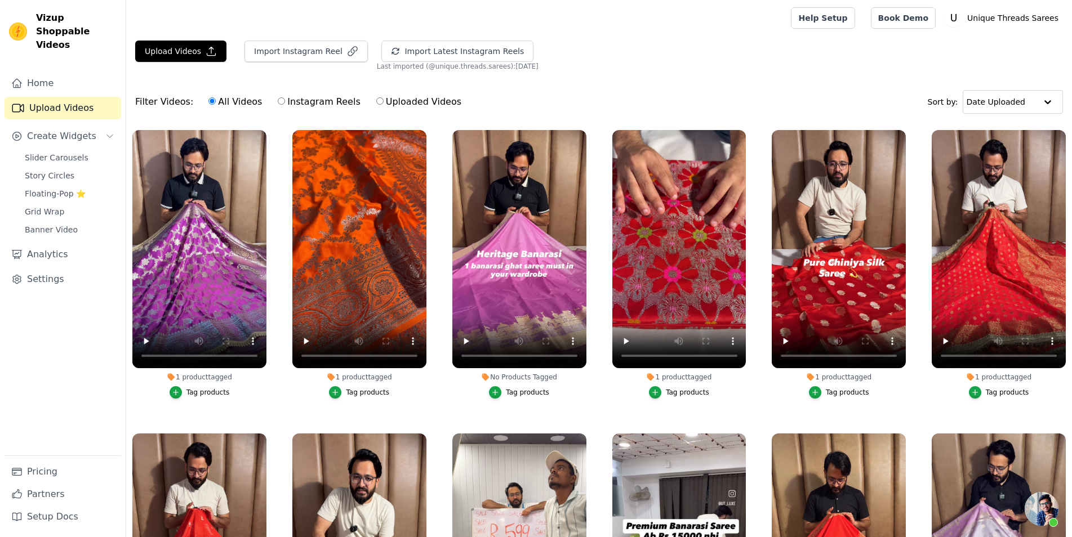
click at [512, 391] on div "Tag products" at bounding box center [527, 392] width 43 height 9
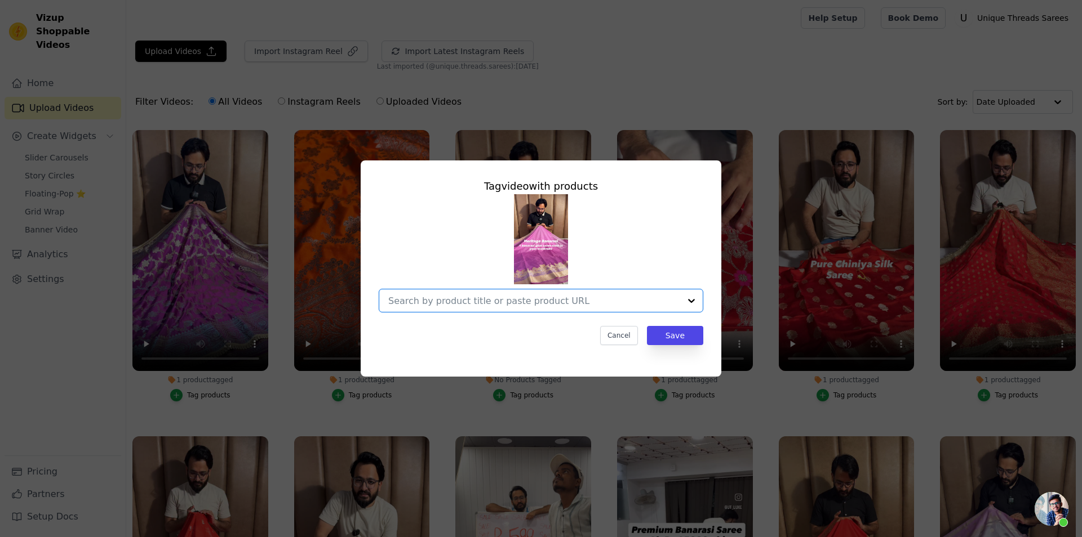
click at [569, 305] on input "No Products Tagged Tag video with products Option undefined, selected. Select i…" at bounding box center [534, 301] width 292 height 11
paste input "[URL][DOMAIN_NAME][PERSON_NAME]"
type input "[URL][DOMAIN_NAME][PERSON_NAME]"
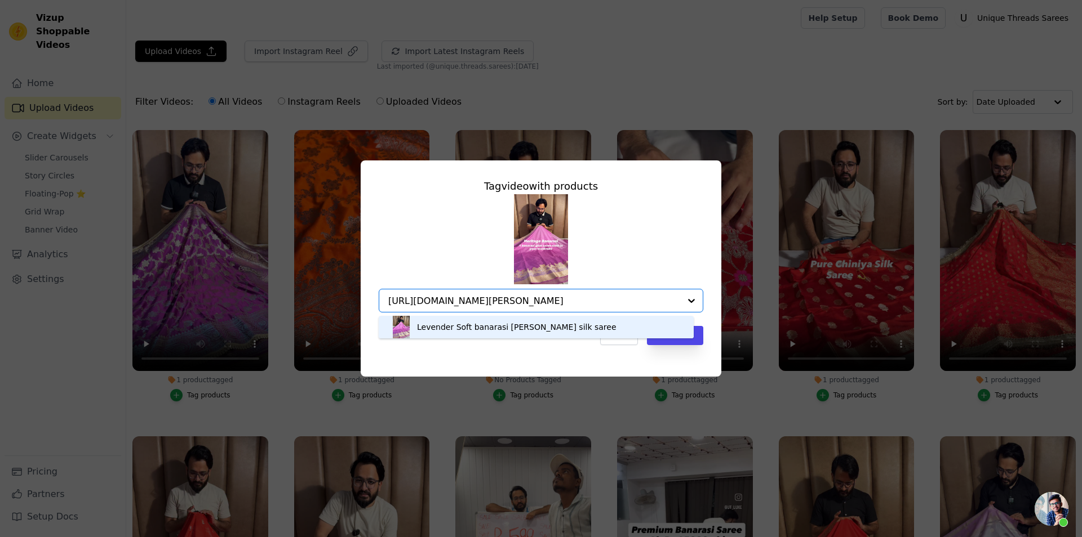
click at [472, 325] on div "Levender Soft banarasi [PERSON_NAME] silk saree" at bounding box center [516, 327] width 199 height 11
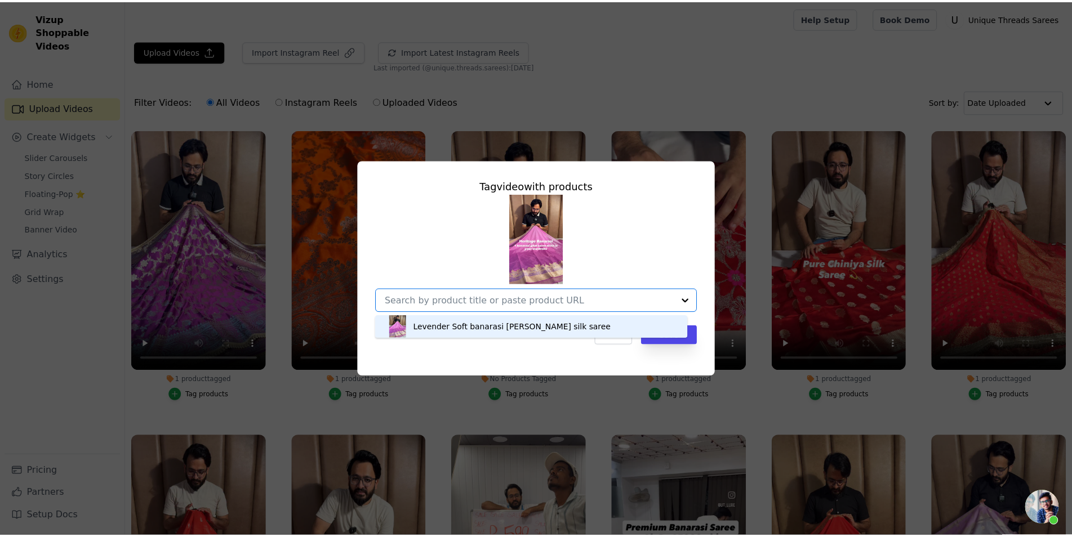
scroll to position [0, 0]
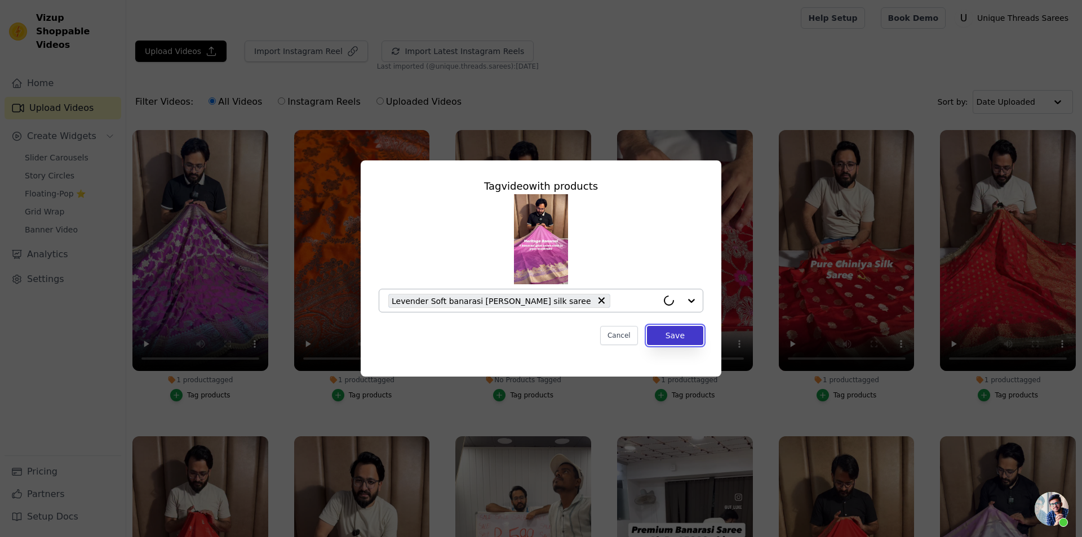
click at [680, 343] on button "Save" at bounding box center [675, 335] width 56 height 19
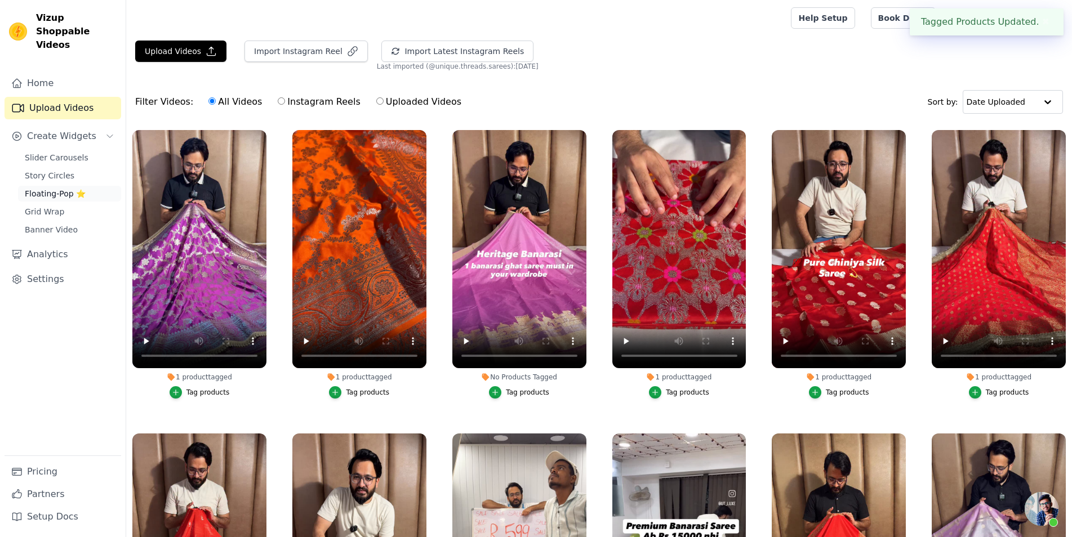
click at [74, 186] on link "Floating-Pop ⭐" at bounding box center [69, 194] width 103 height 16
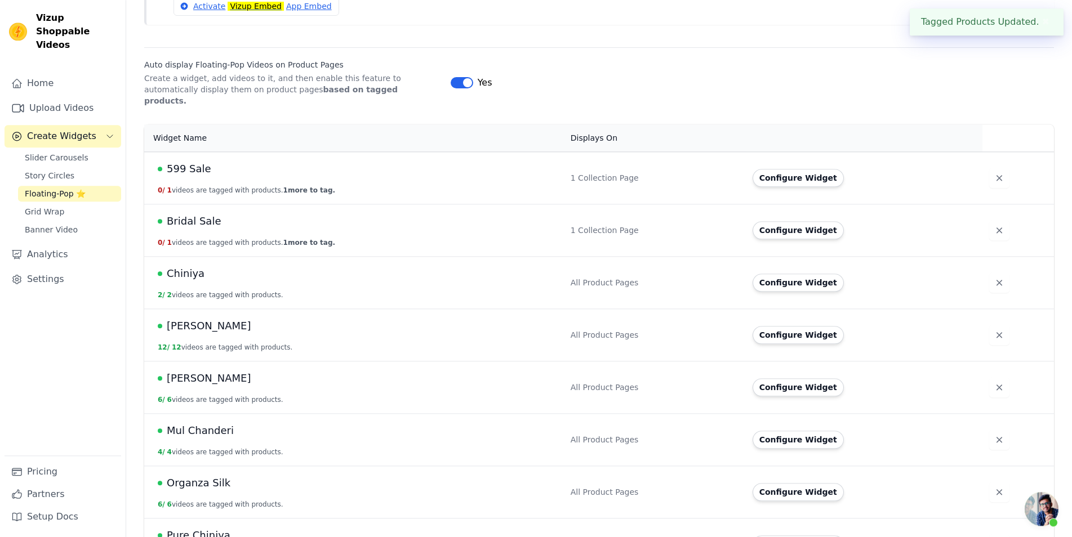
scroll to position [287, 0]
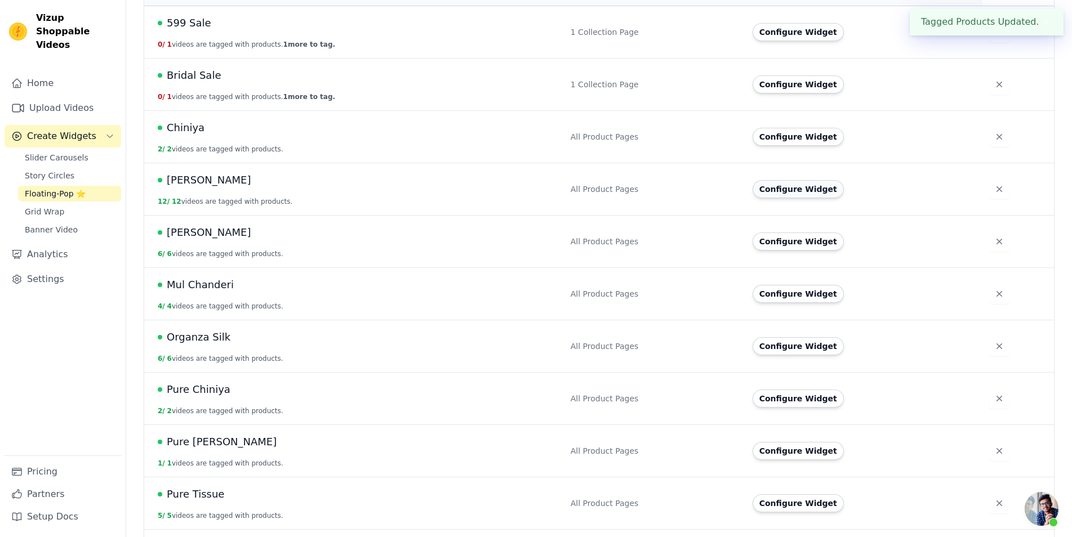
click at [802, 184] on button "Configure Widget" at bounding box center [798, 189] width 91 height 18
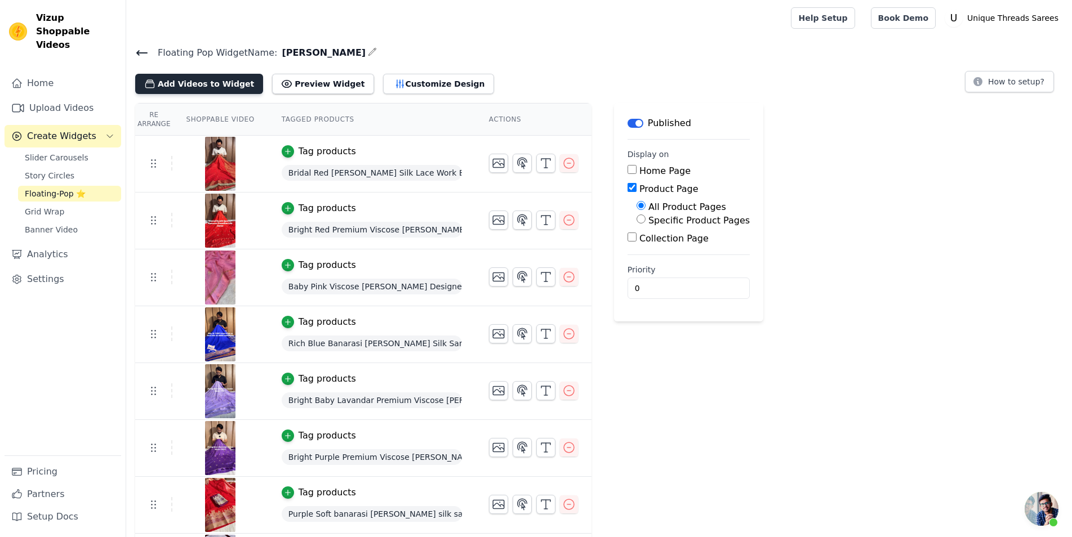
click at [176, 89] on button "Add Videos to Widget" at bounding box center [199, 84] width 128 height 20
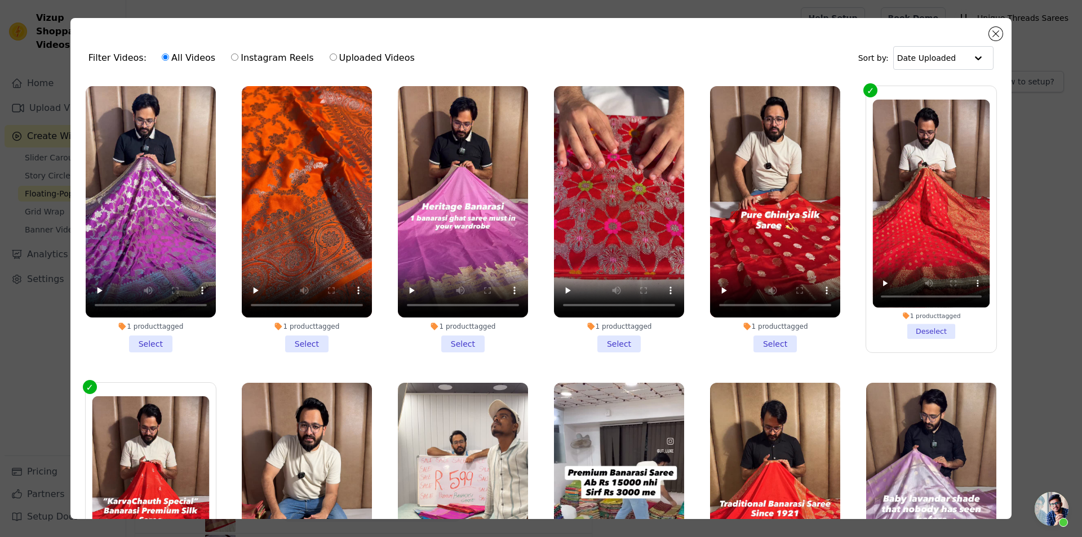
click at [464, 353] on div "1 product tagged Select" at bounding box center [463, 219] width 143 height 279
click at [462, 343] on li "1 product tagged Select" at bounding box center [463, 219] width 130 height 266
click at [0, 0] on input "1 product tagged Select" at bounding box center [0, 0] width 0 height 0
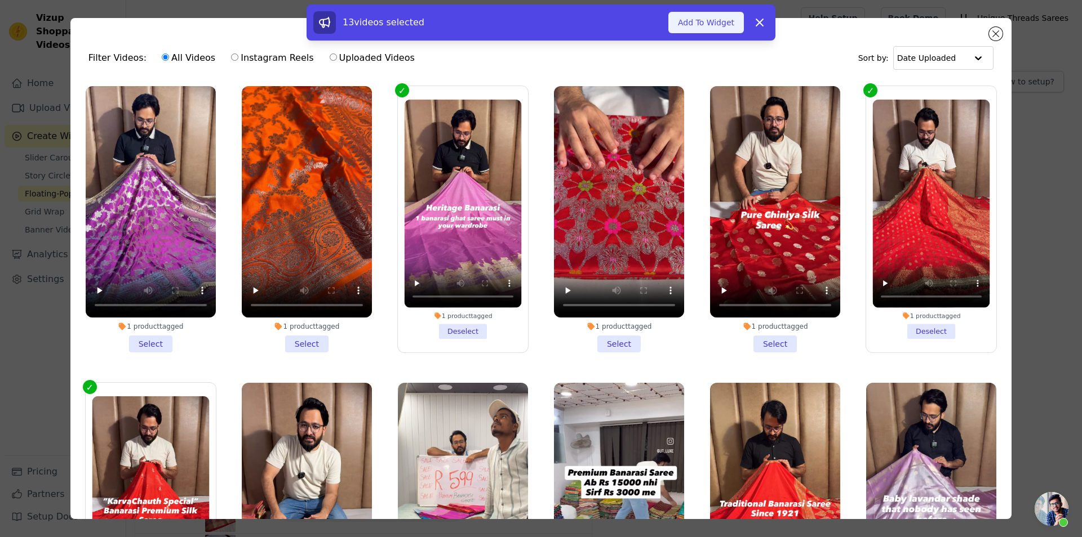
click at [726, 25] on button "Add To Widget" at bounding box center [705, 22] width 75 height 21
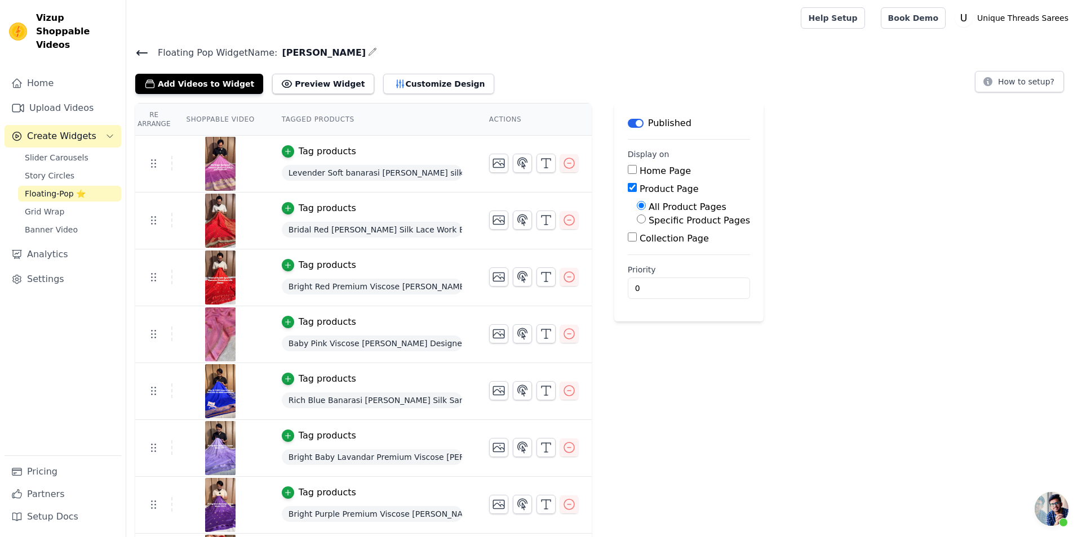
click at [146, 48] on icon at bounding box center [142, 53] width 14 height 14
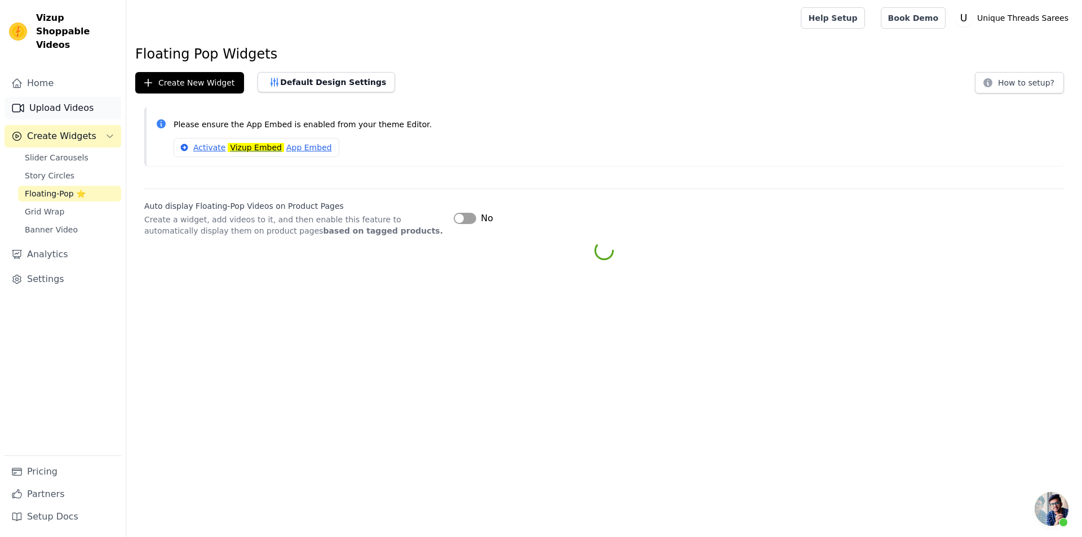
click at [92, 100] on link "Upload Videos" at bounding box center [63, 108] width 117 height 23
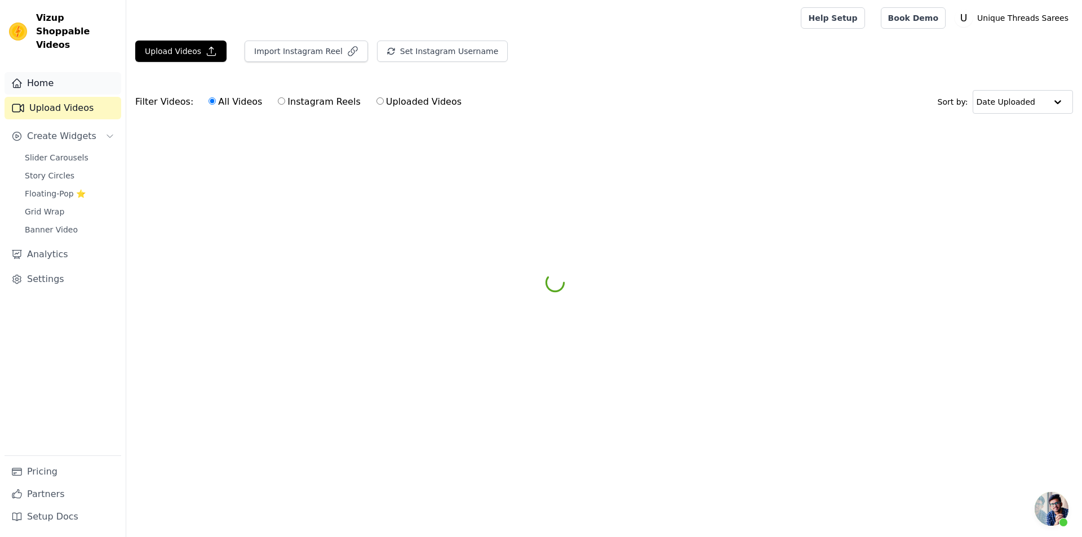
click at [97, 72] on link "Home" at bounding box center [63, 83] width 117 height 23
